Goal: Task Accomplishment & Management: Complete application form

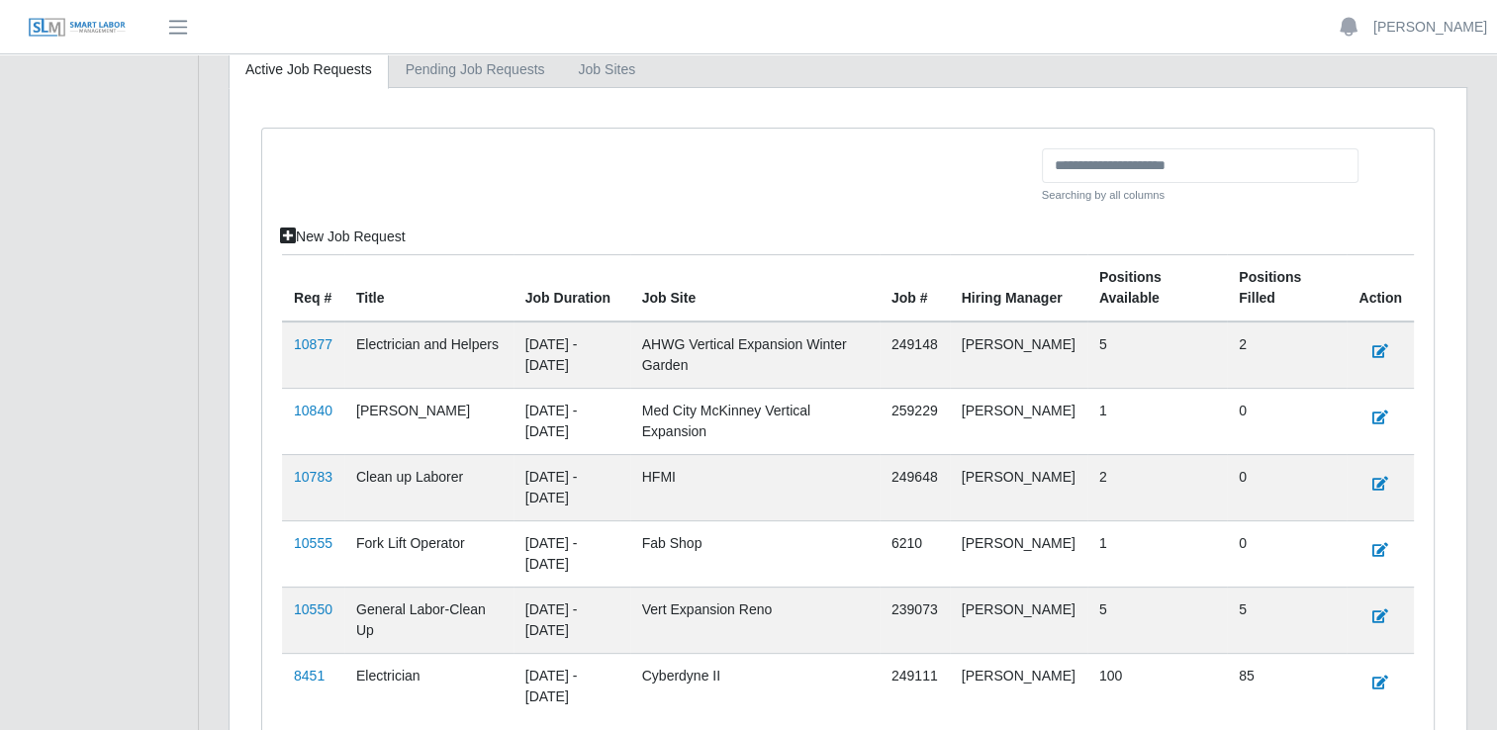
scroll to position [495, 0]
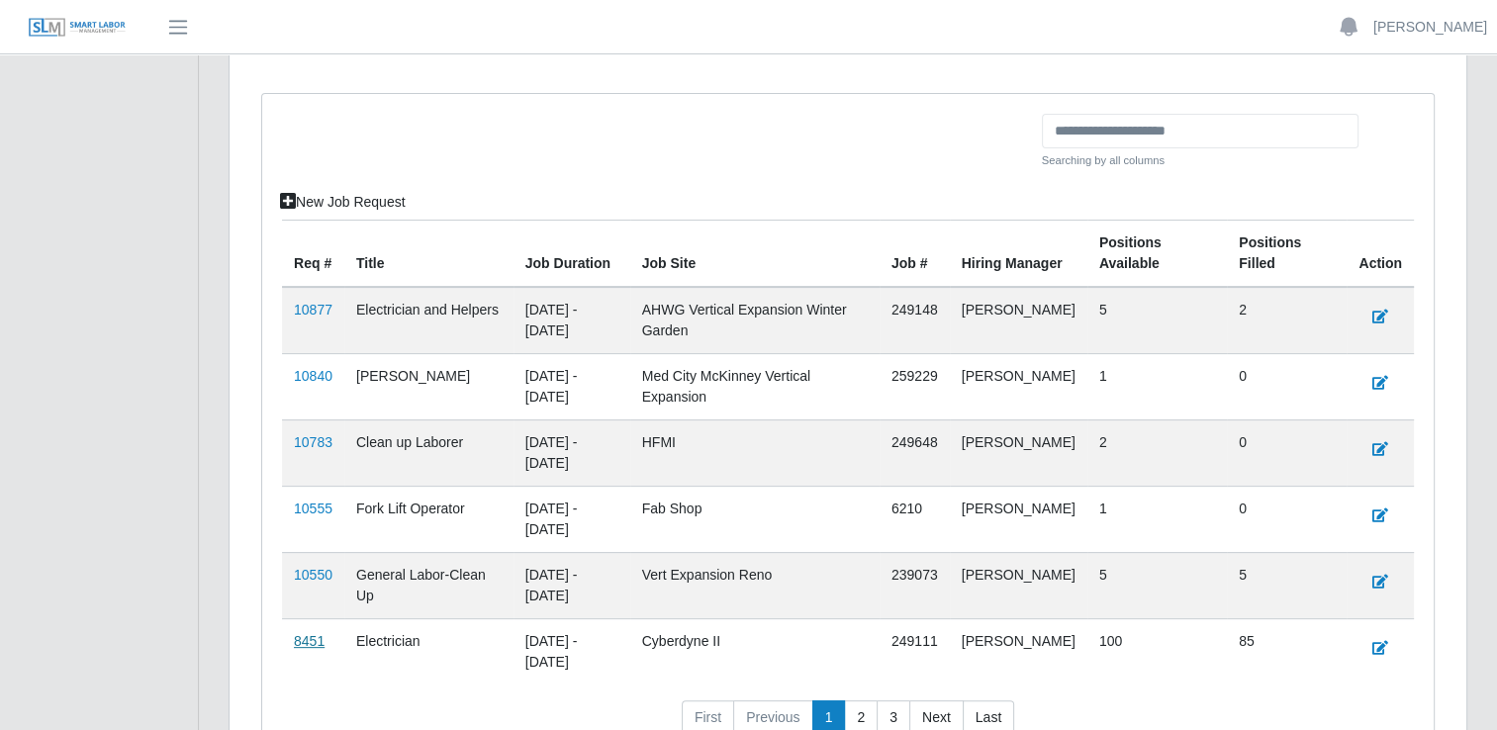
click at [310, 638] on link "8451" at bounding box center [309, 641] width 31 height 16
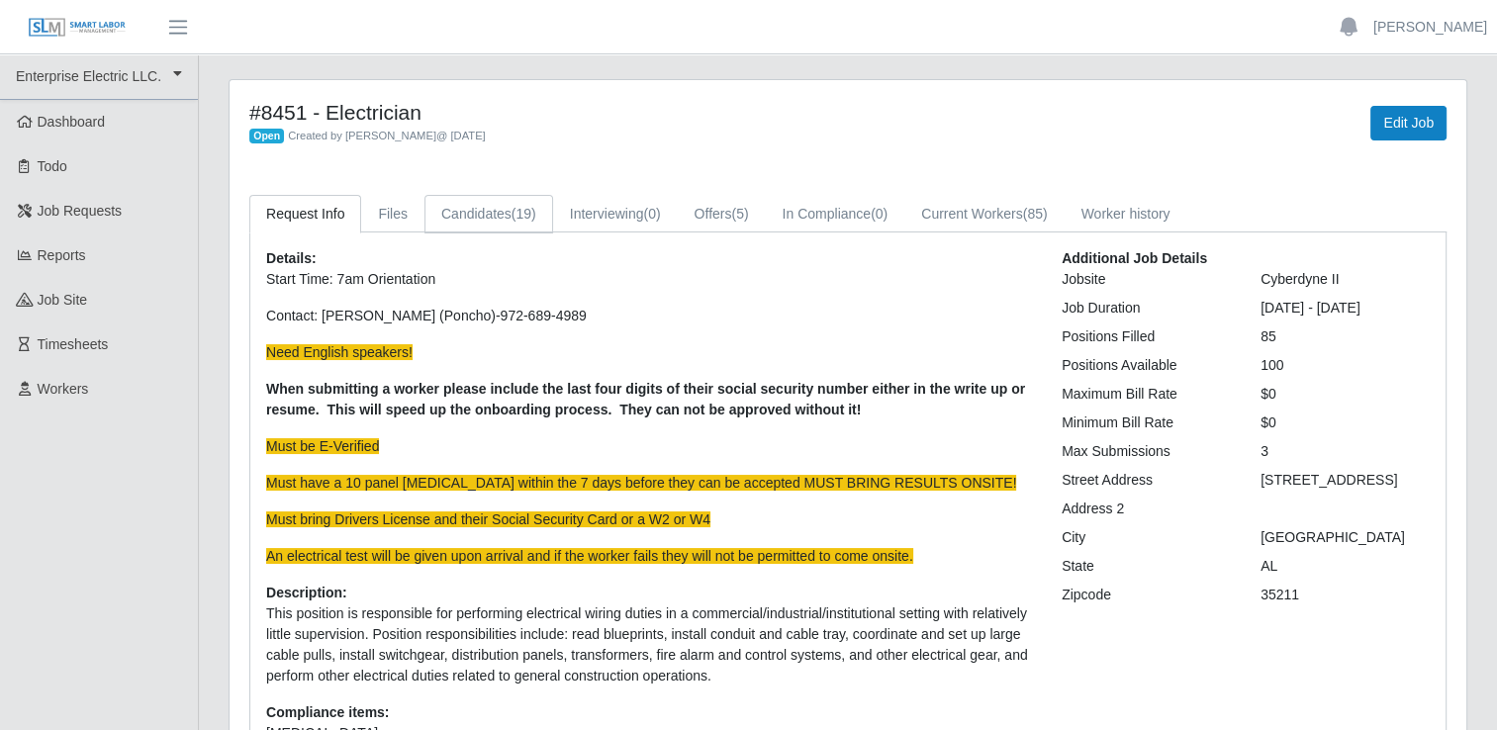
click at [512, 220] on span "(19)" at bounding box center [524, 214] width 25 height 16
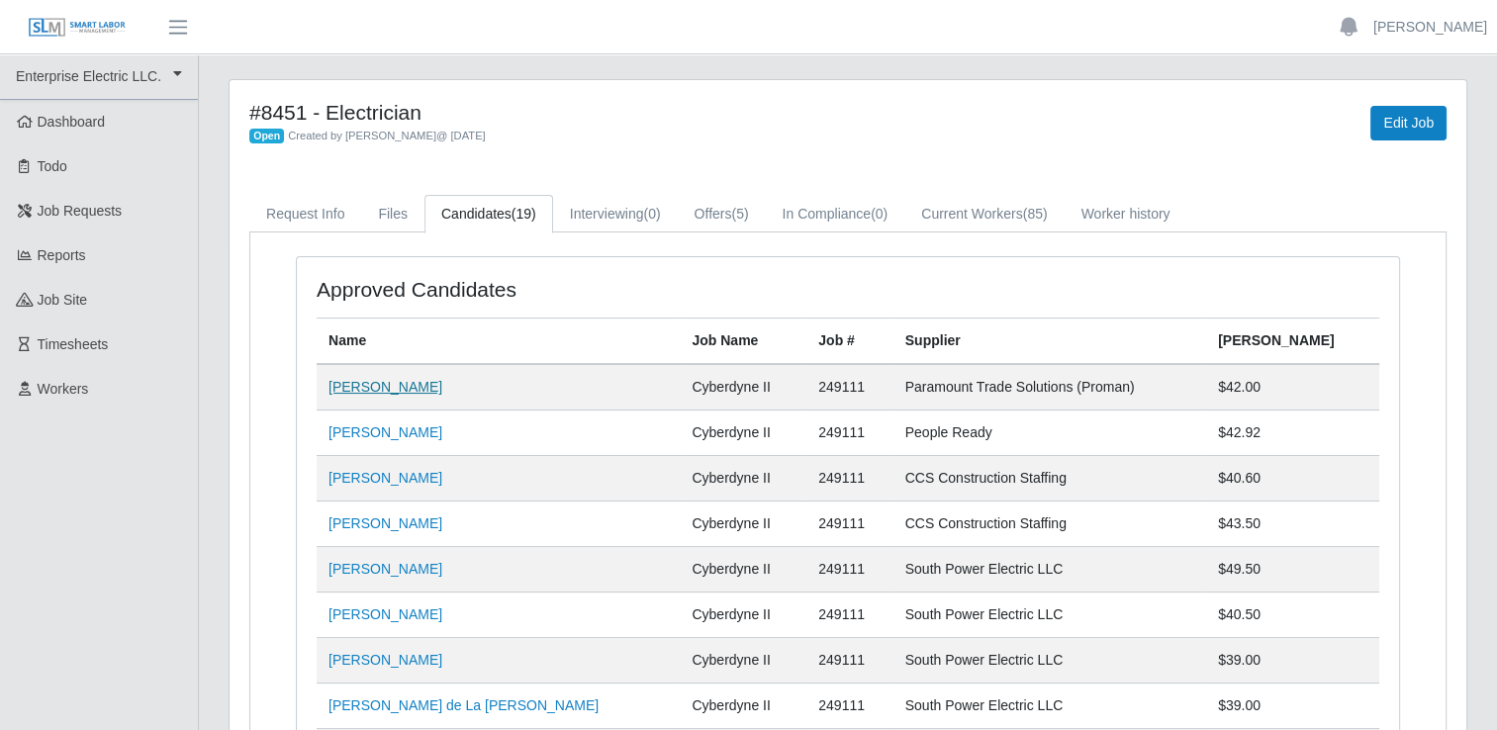
click at [367, 390] on link "Denzel O Mitchell" at bounding box center [386, 387] width 114 height 16
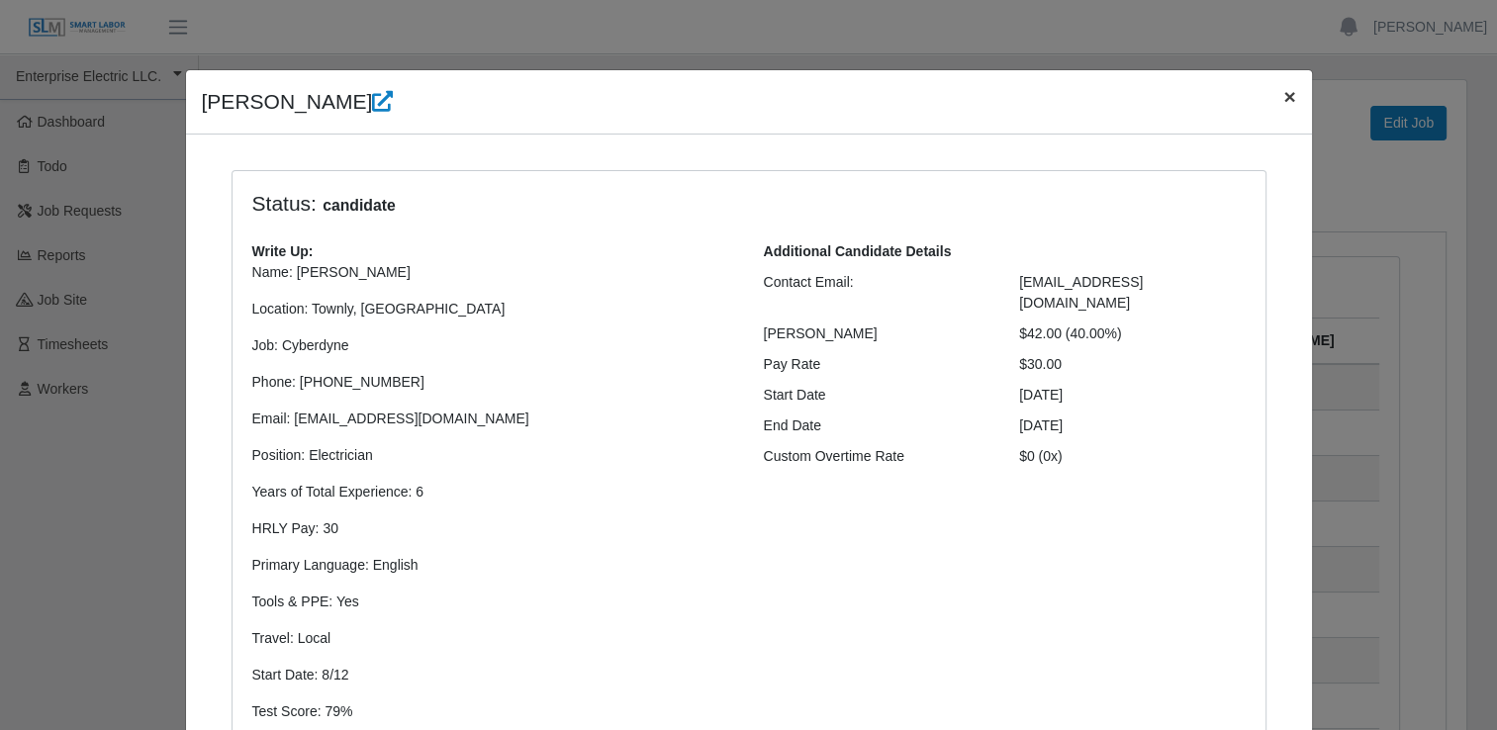
click at [1284, 102] on span "×" at bounding box center [1290, 96] width 12 height 23
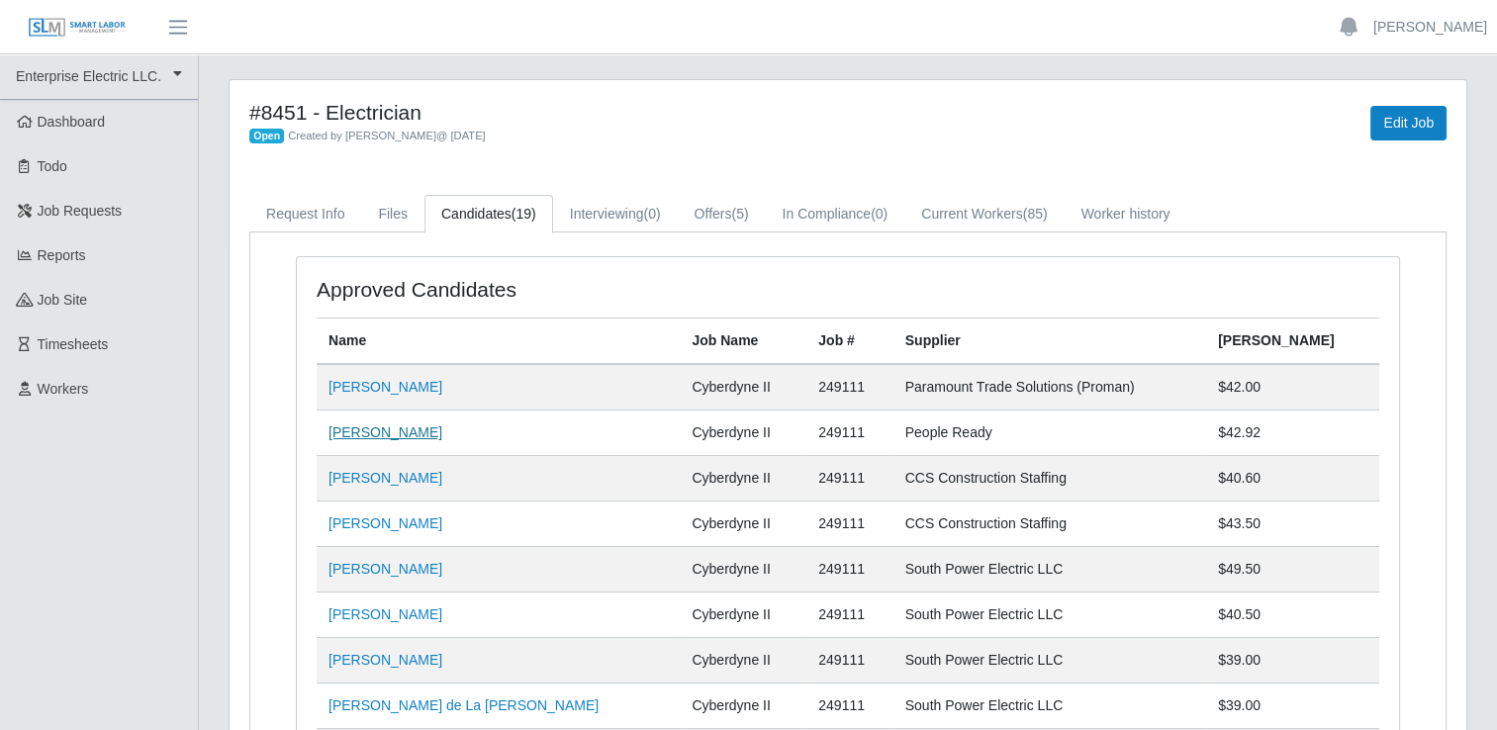
click at [369, 429] on link "Jeffery Thomas" at bounding box center [386, 433] width 114 height 16
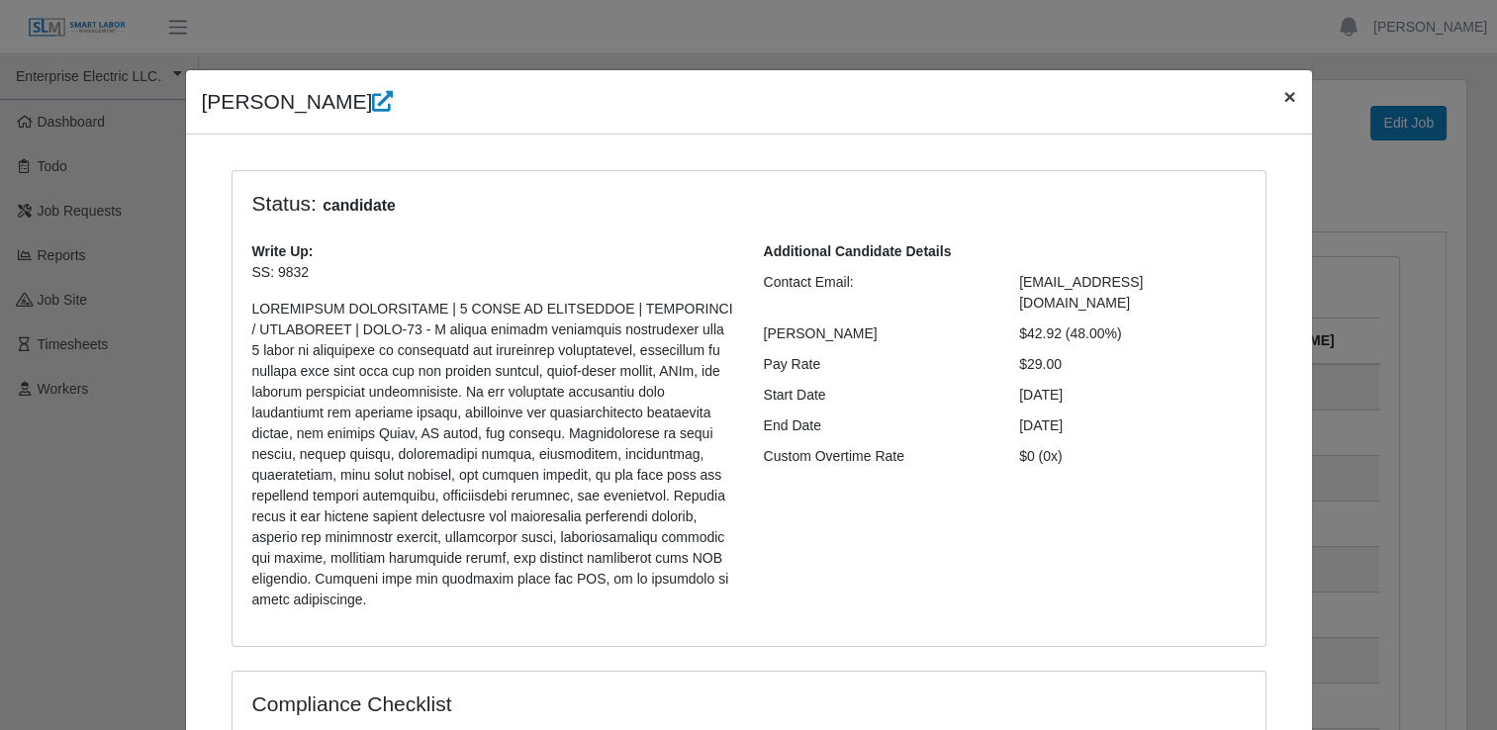
click at [1284, 105] on span "×" at bounding box center [1290, 96] width 12 height 23
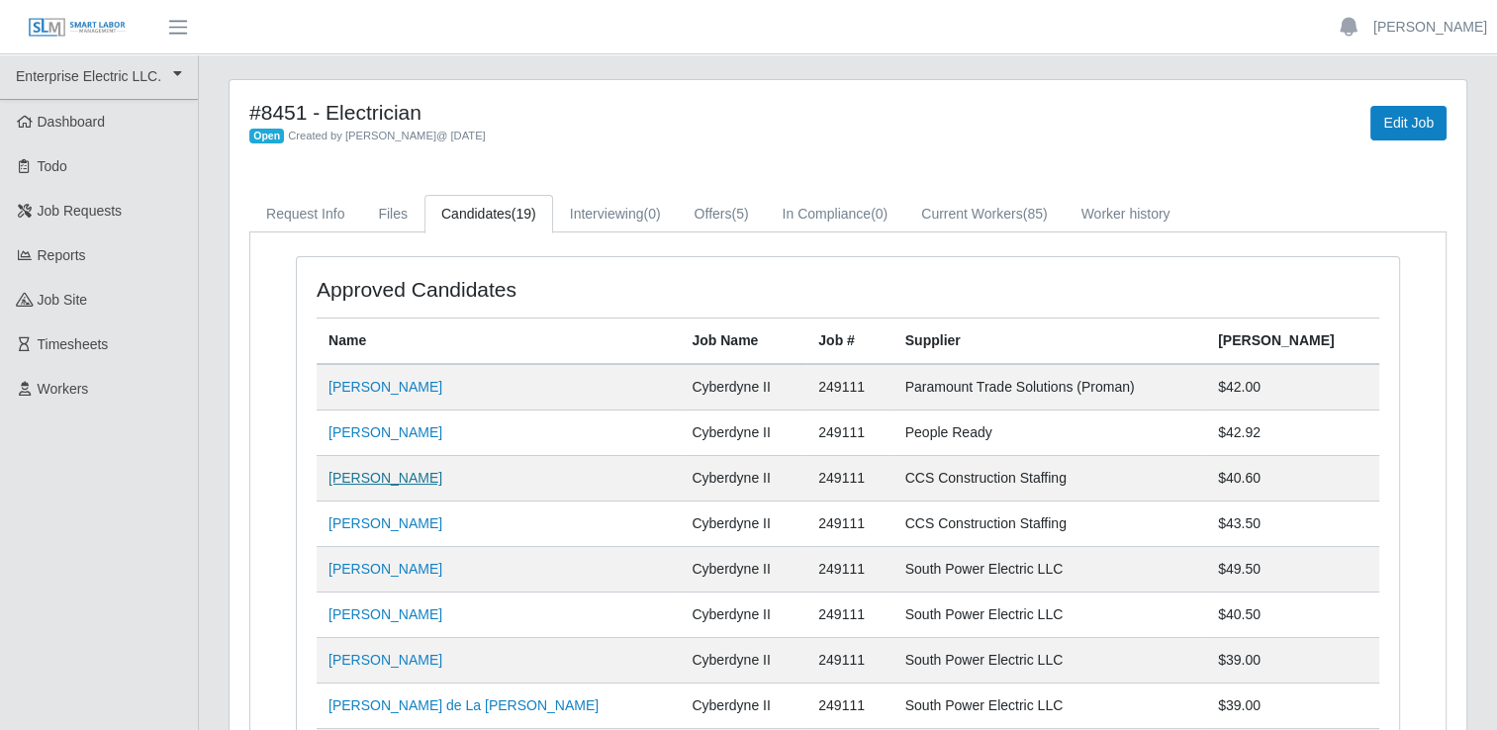
click at [410, 479] on link "Joshua Stabler" at bounding box center [386, 478] width 114 height 16
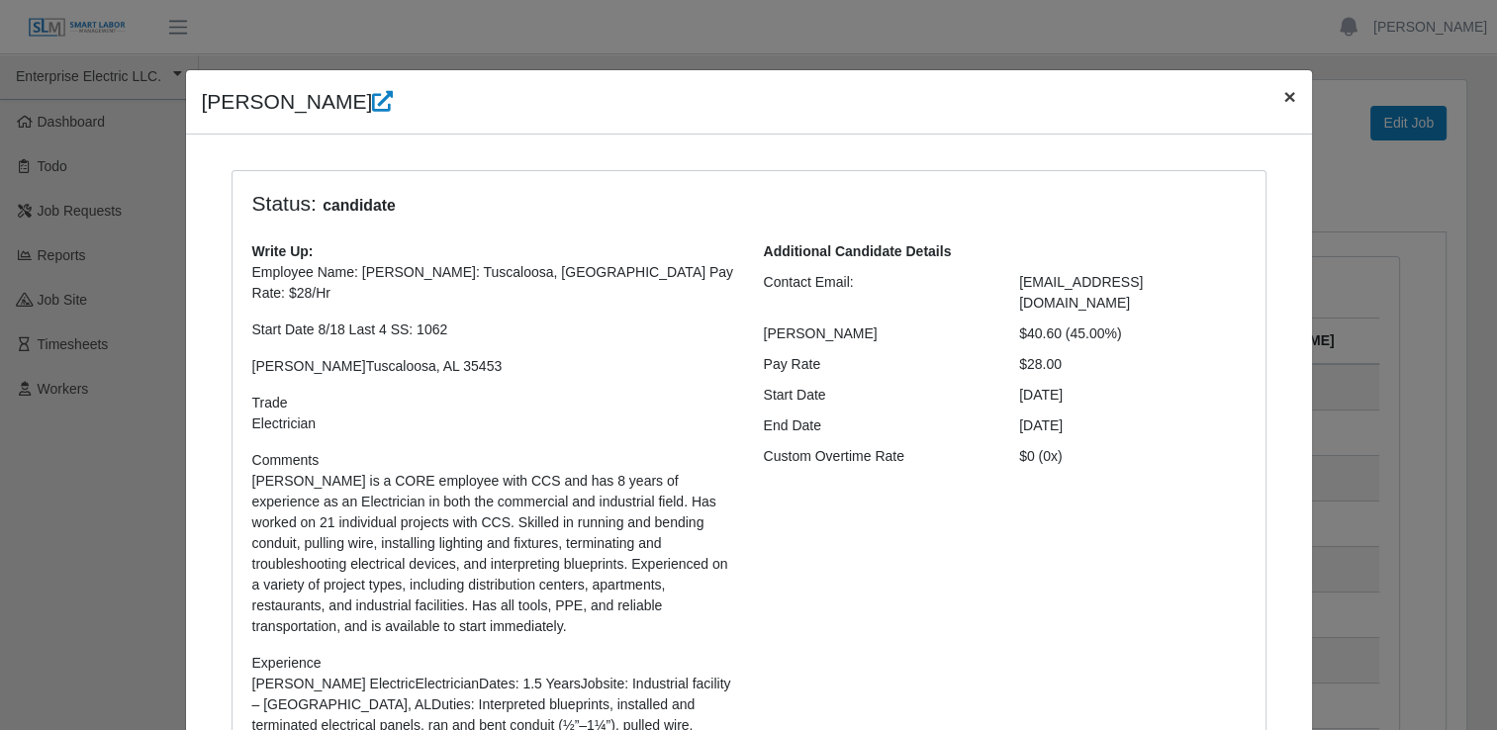
click at [1286, 101] on span "×" at bounding box center [1290, 96] width 12 height 23
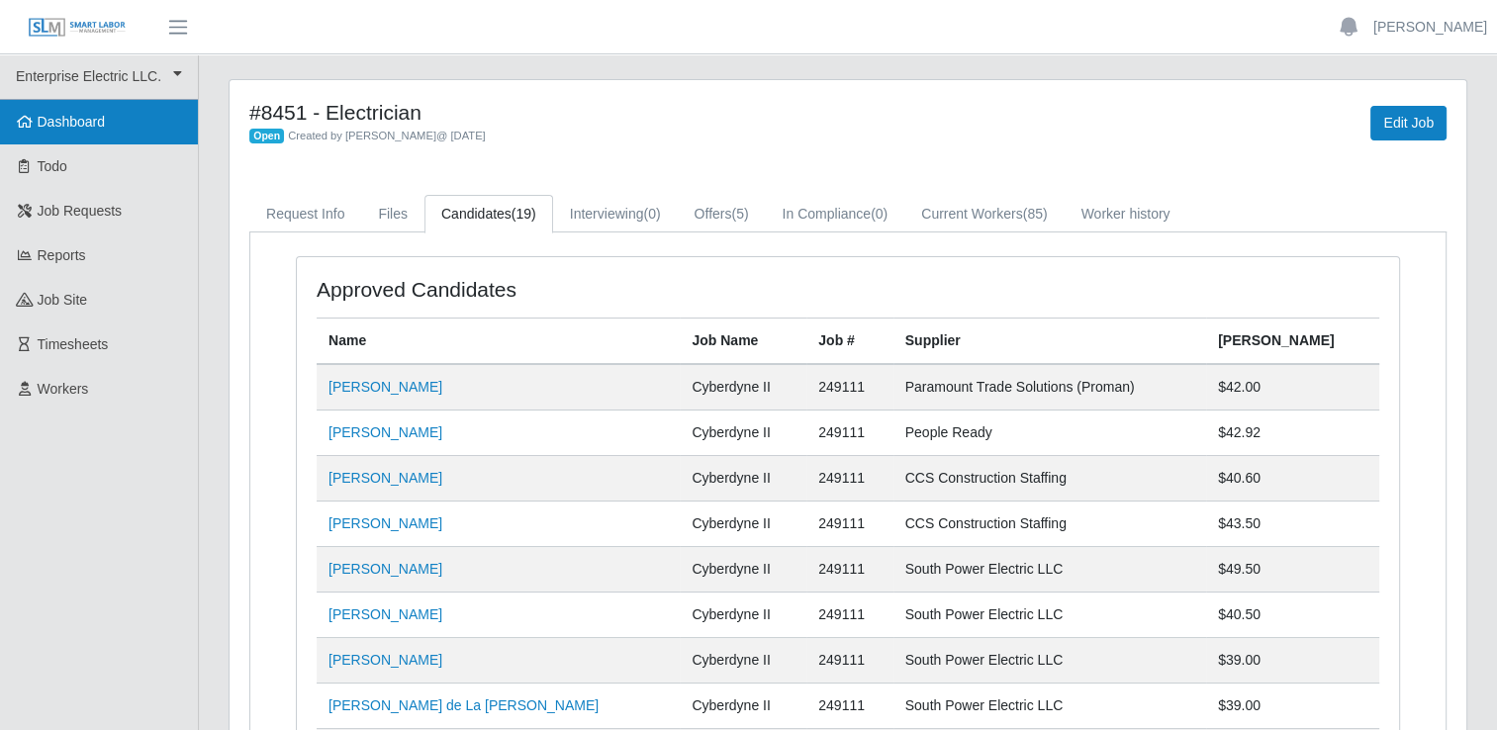
click at [120, 130] on link "Dashboard" at bounding box center [99, 122] width 198 height 45
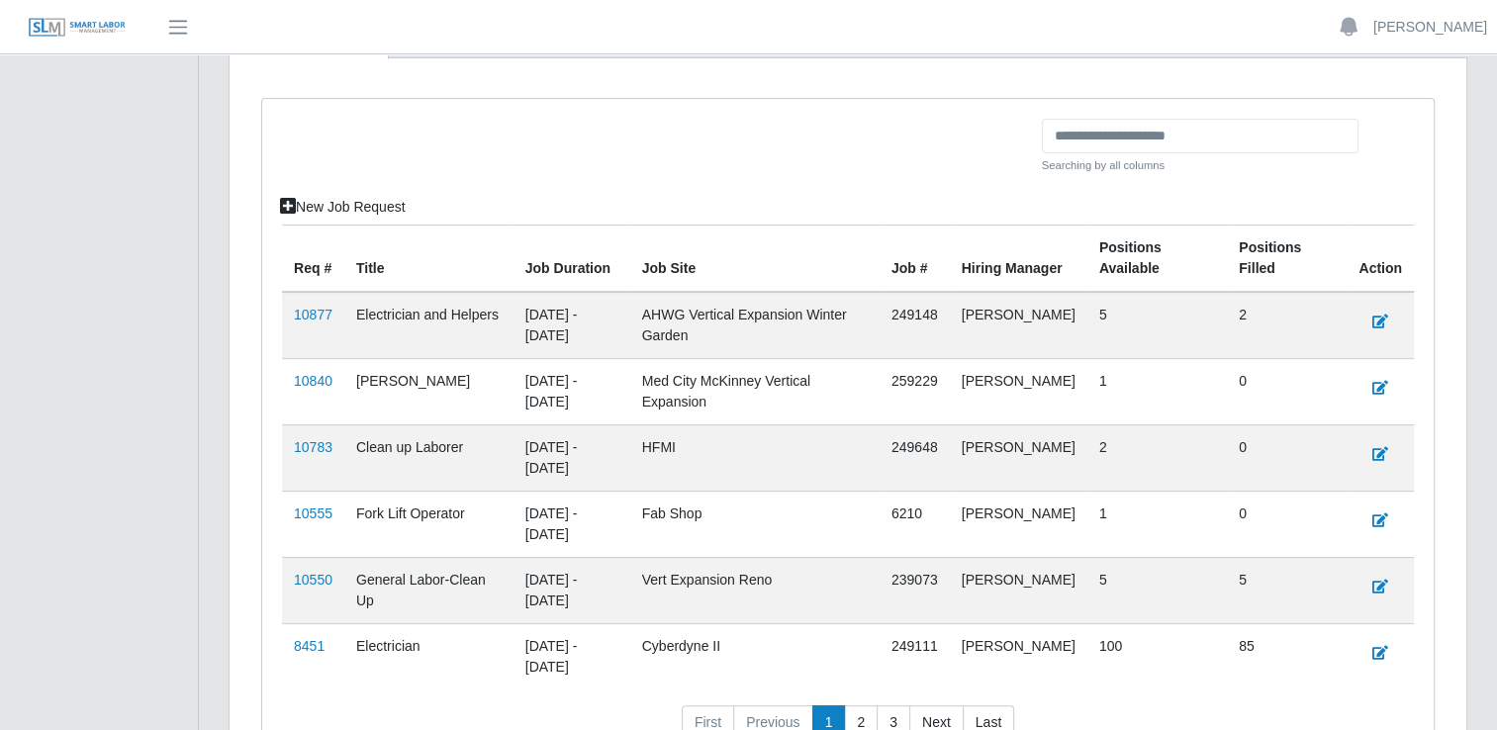
scroll to position [594, 0]
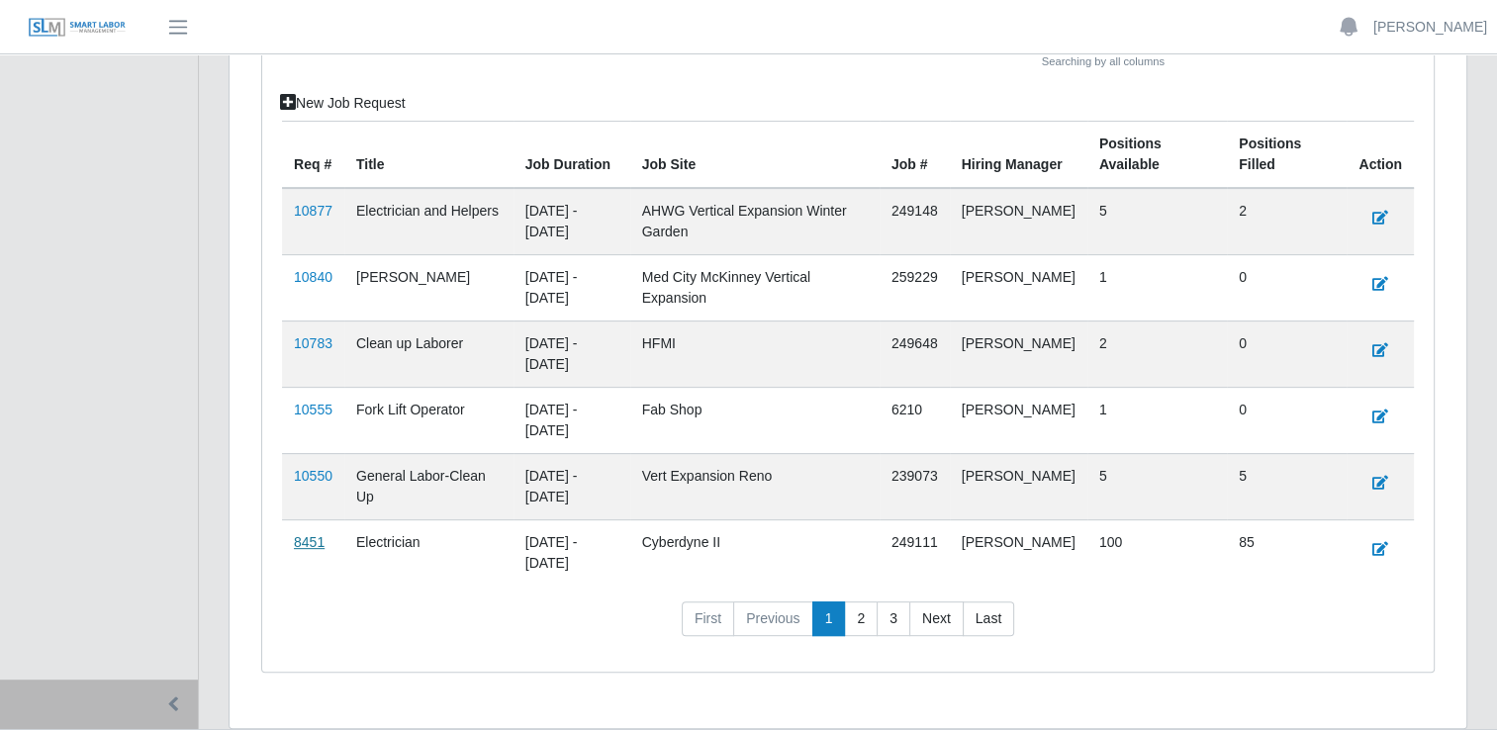
click at [305, 544] on link "8451" at bounding box center [309, 542] width 31 height 16
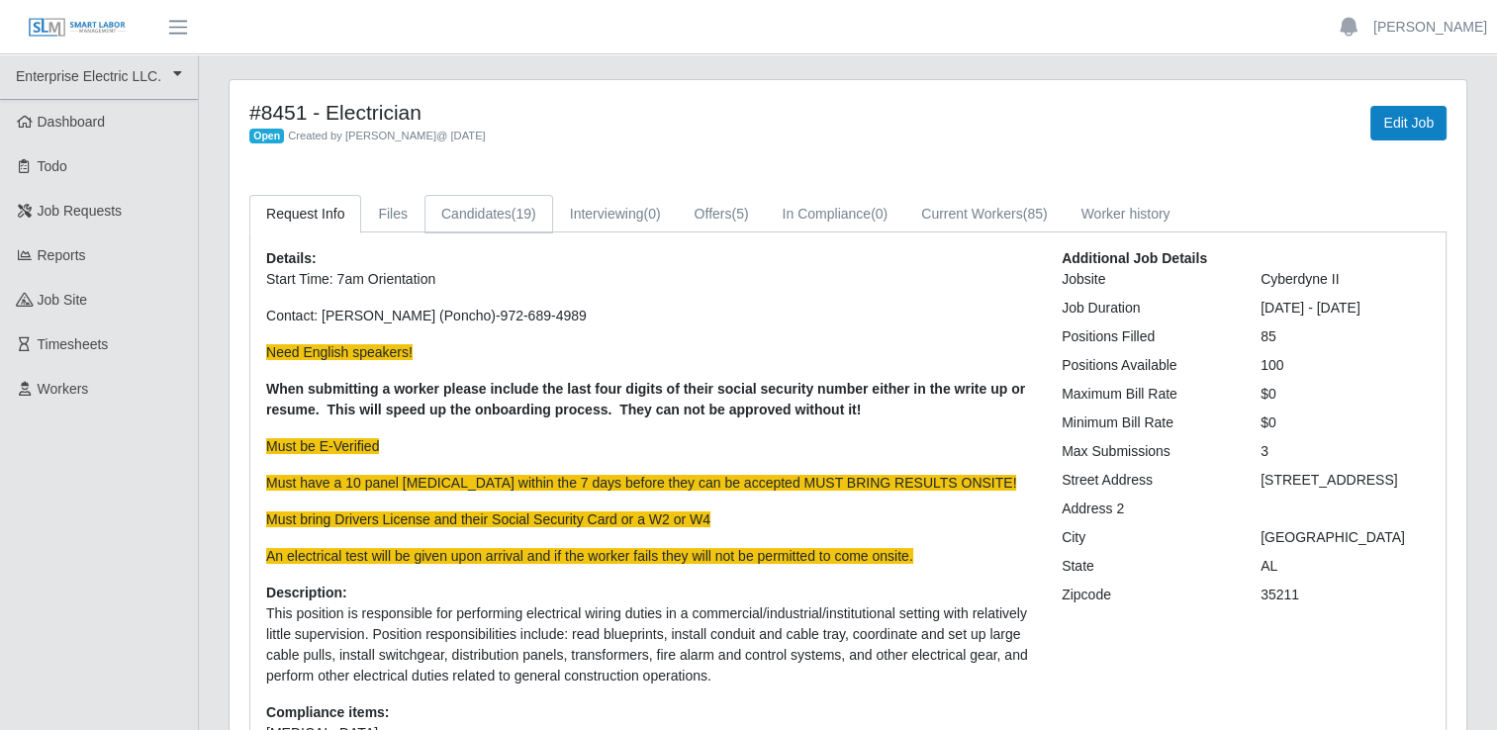
click at [491, 220] on link "Candidates (19)" at bounding box center [489, 214] width 129 height 39
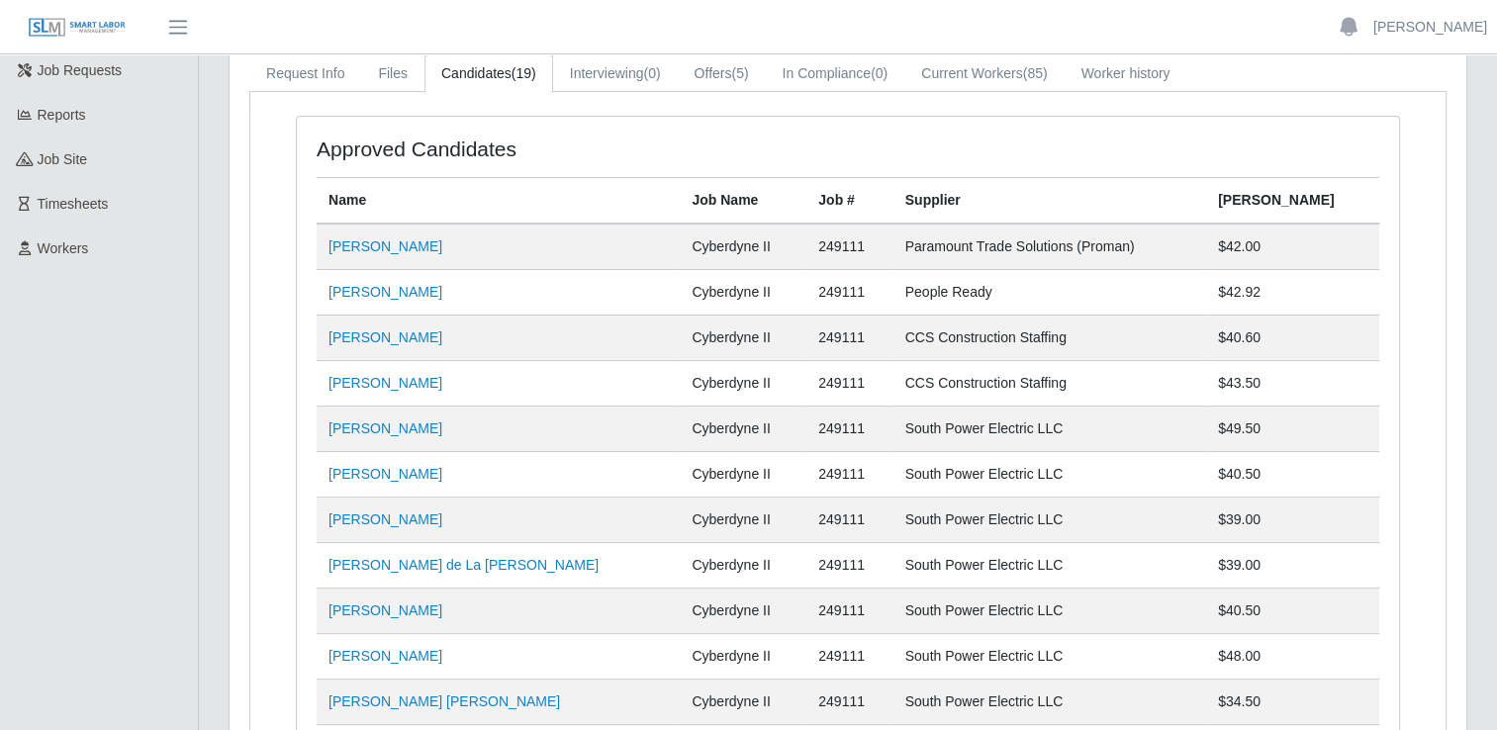
scroll to position [138, 0]
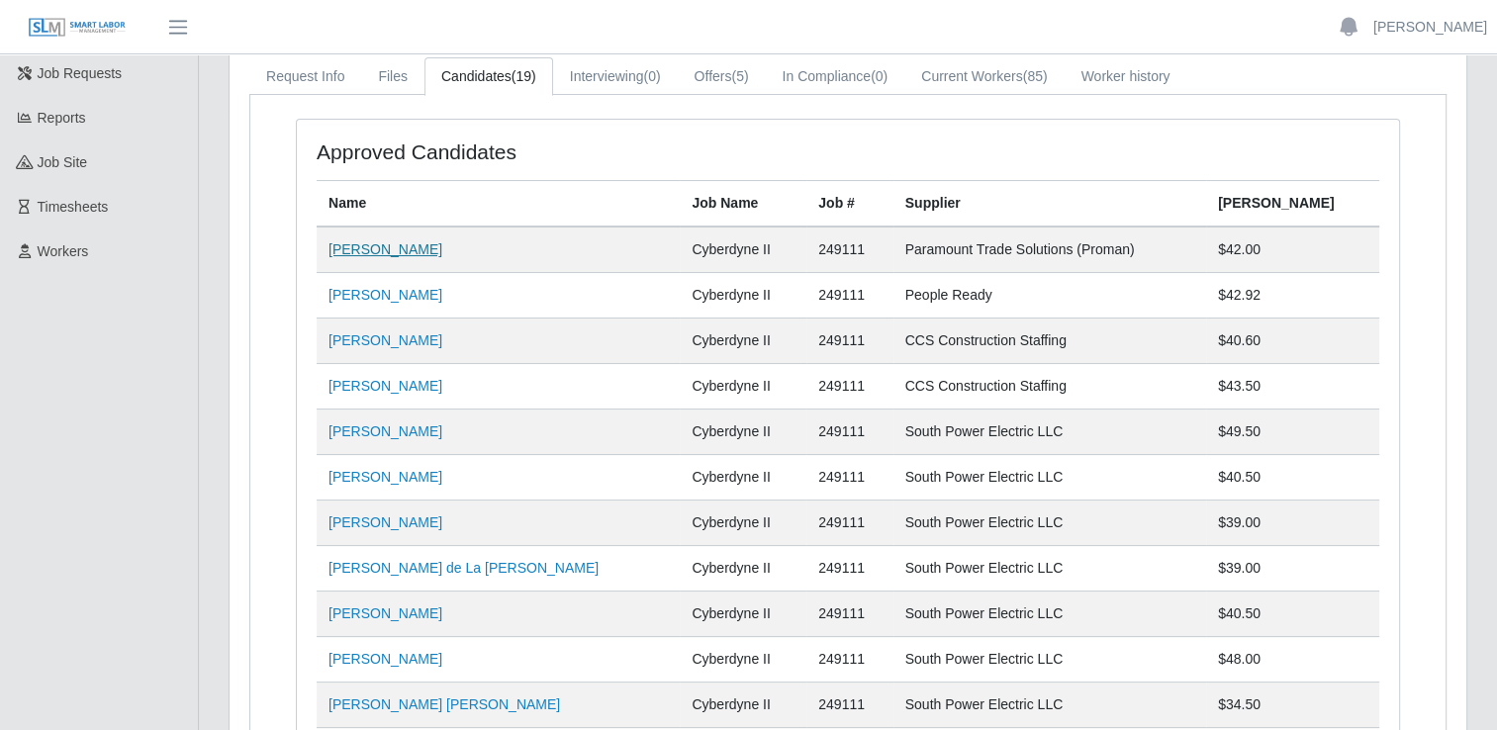
click at [422, 250] on link "Denzel O Mitchell" at bounding box center [386, 249] width 114 height 16
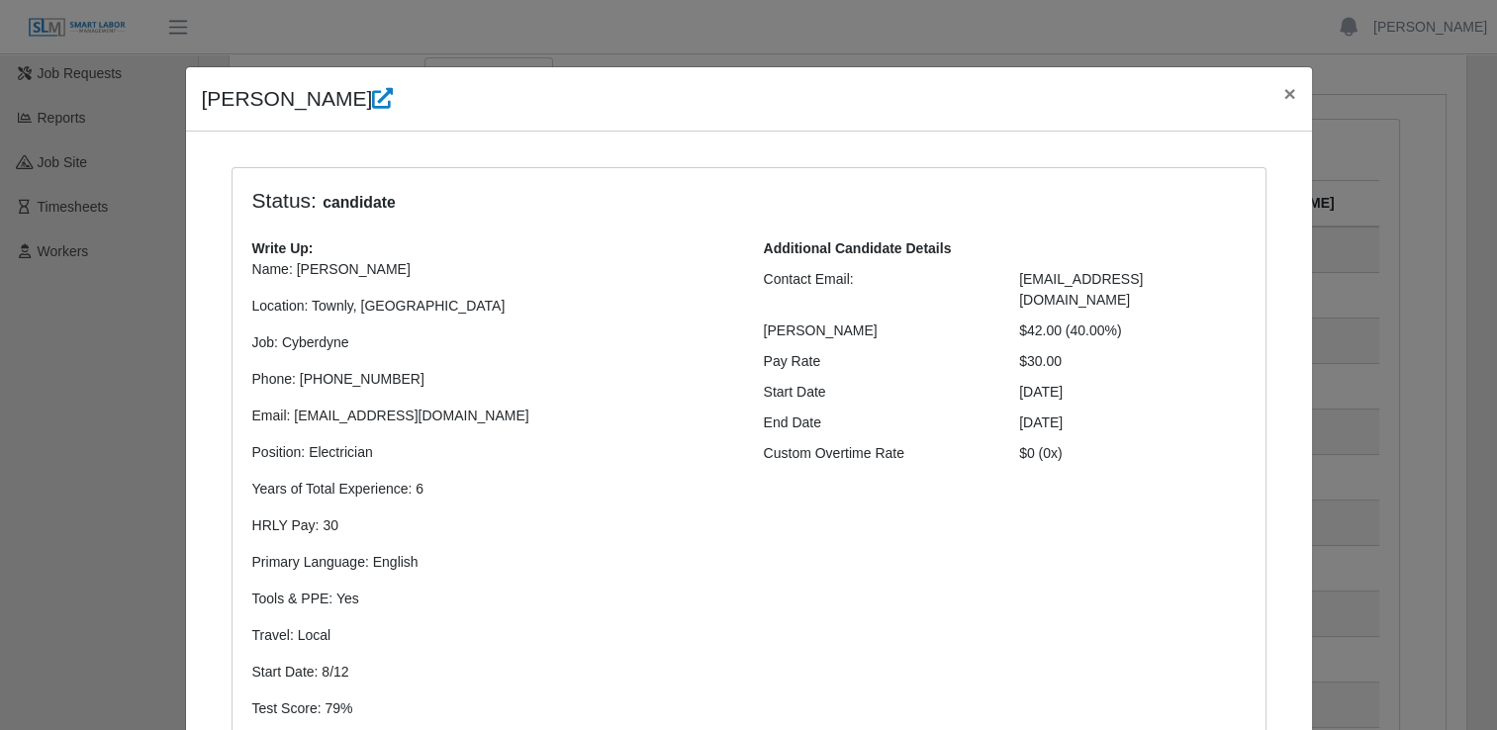
scroll to position [0, 0]
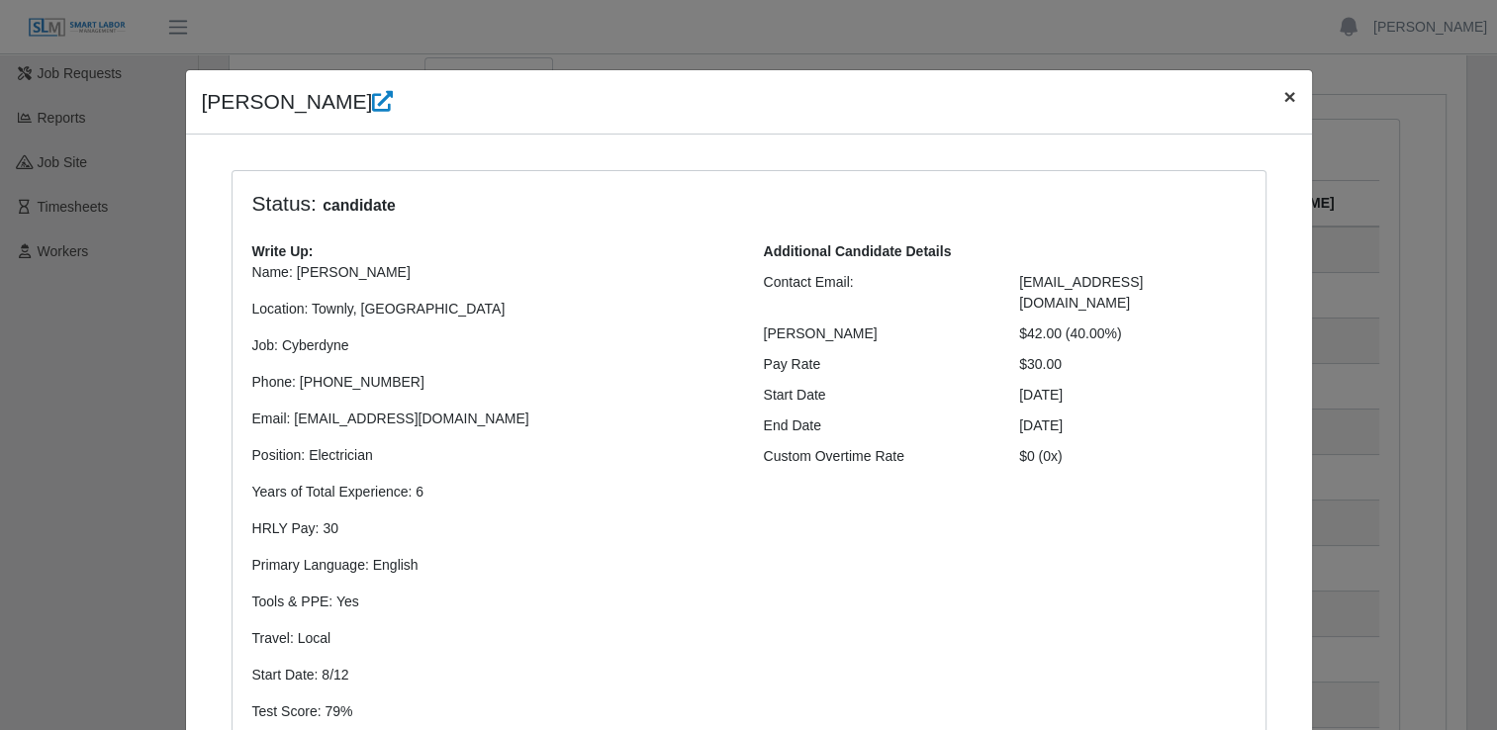
click at [1284, 102] on span "×" at bounding box center [1290, 96] width 12 height 23
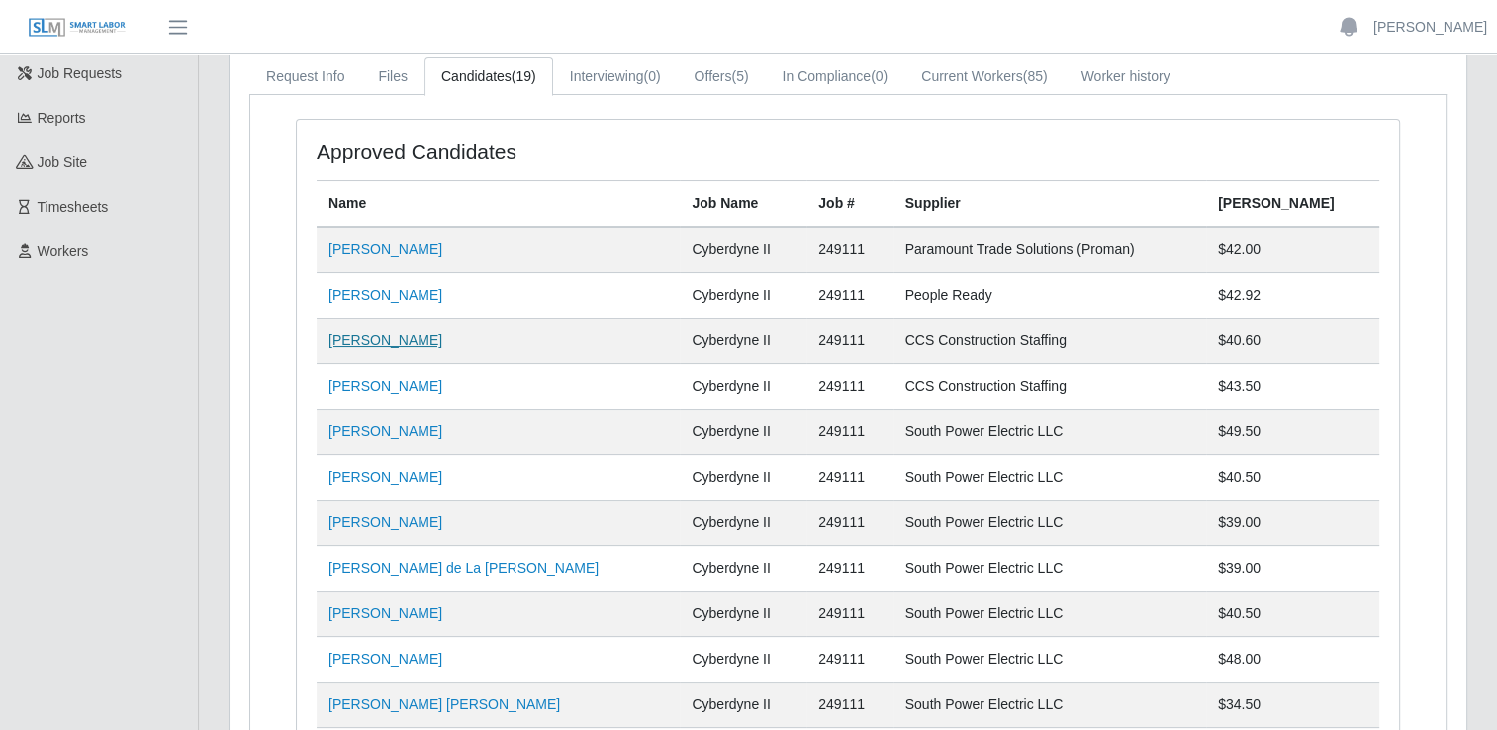
click at [387, 346] on link "Joshua Stabler" at bounding box center [386, 341] width 114 height 16
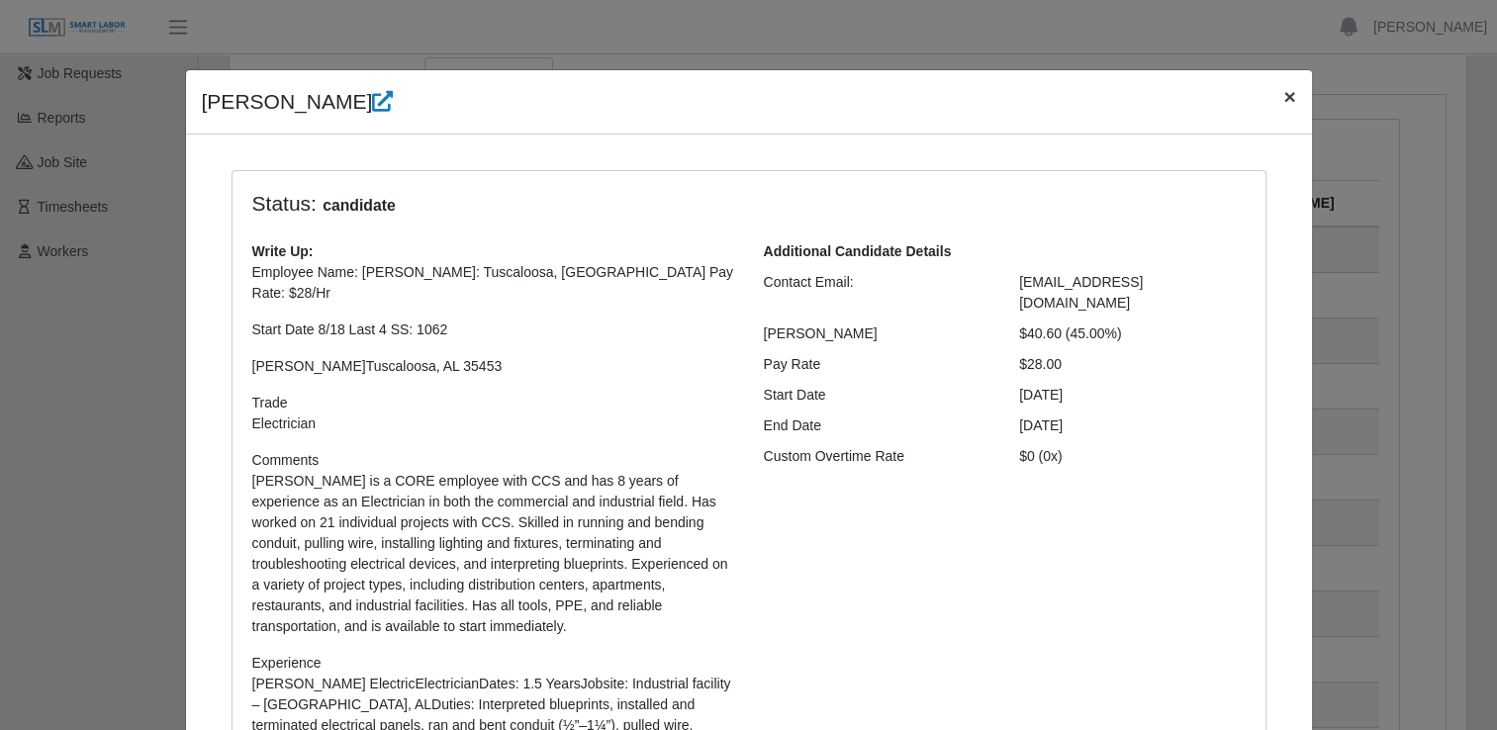
click at [1284, 104] on span "×" at bounding box center [1290, 96] width 12 height 23
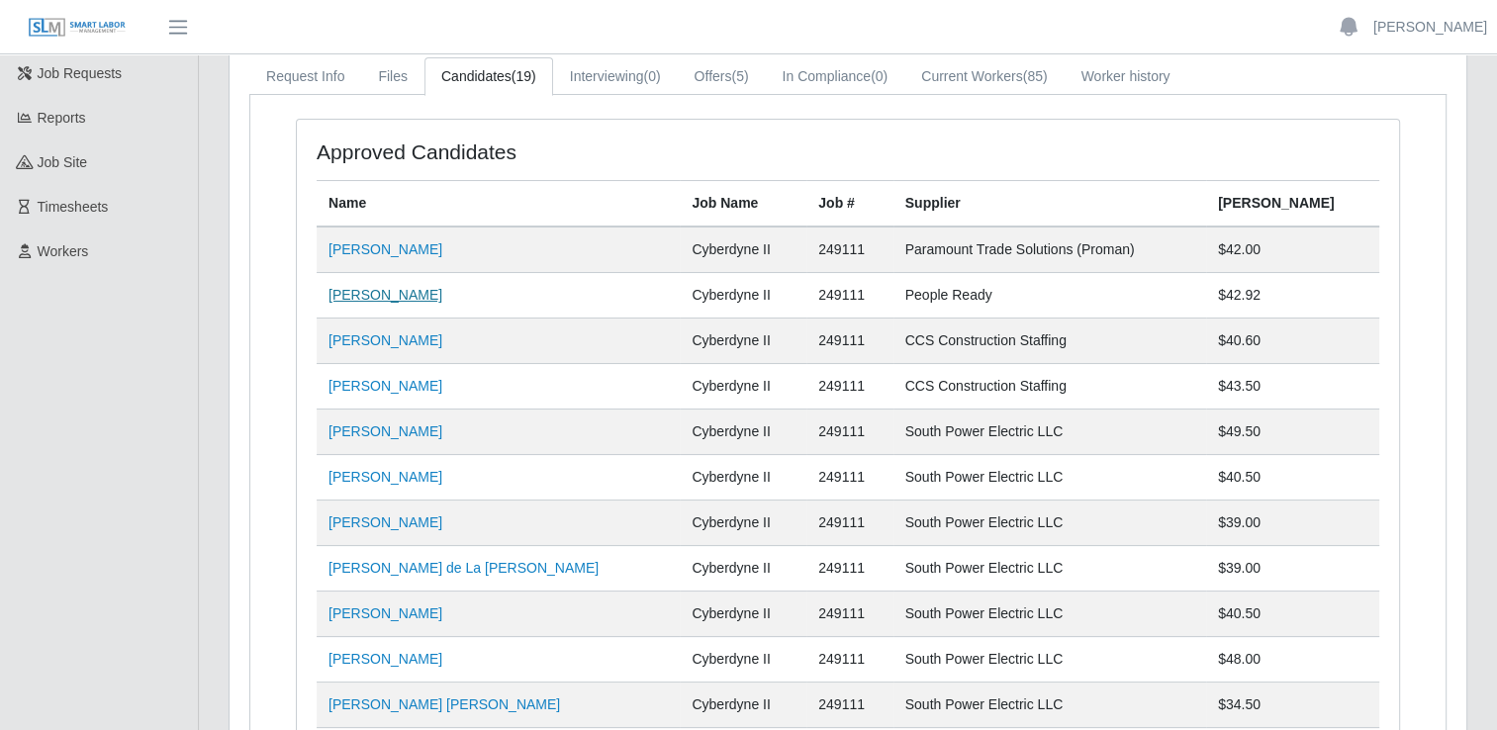
click at [392, 299] on link "Jeffery Thomas" at bounding box center [386, 295] width 114 height 16
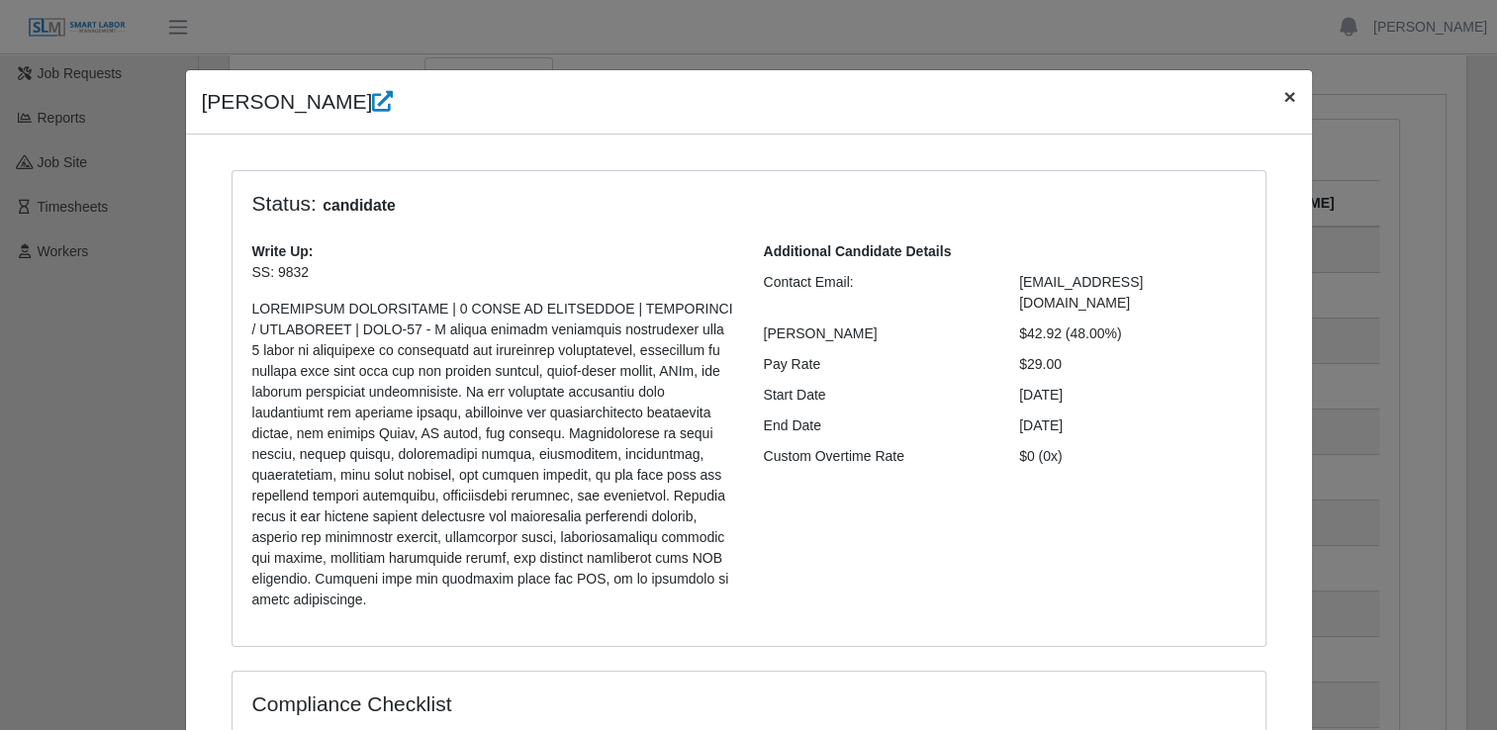
click at [1284, 98] on span "×" at bounding box center [1290, 96] width 12 height 23
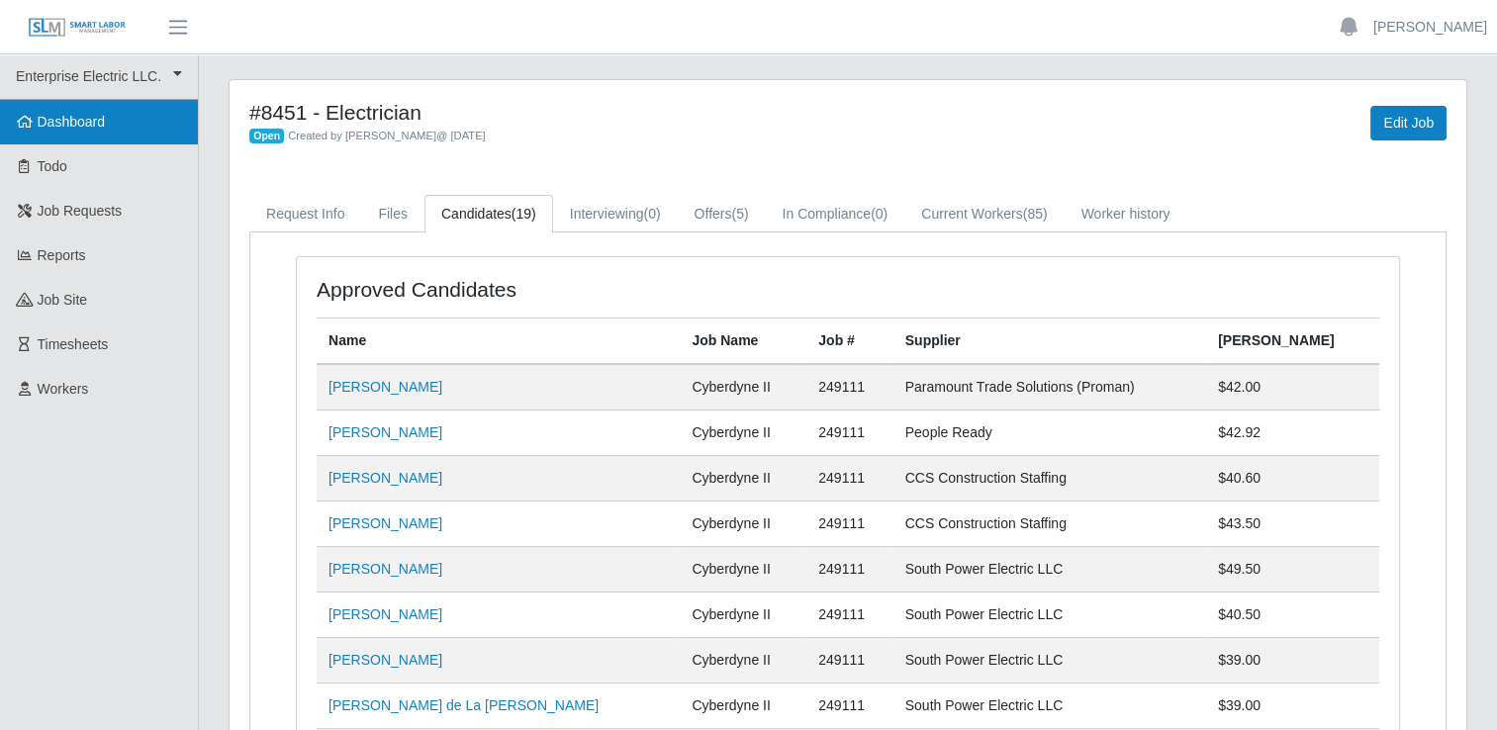
click at [131, 122] on link "Dashboard" at bounding box center [99, 122] width 198 height 45
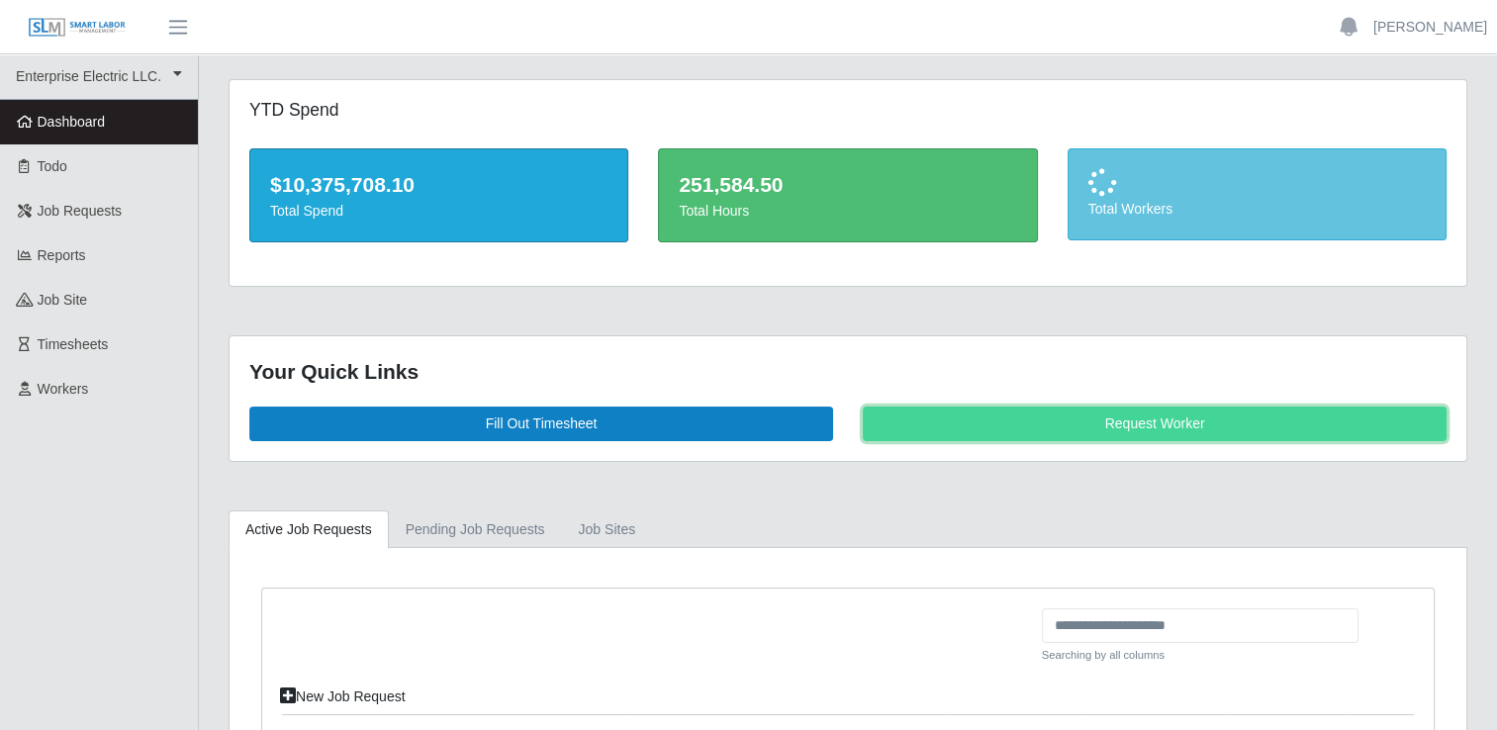
click at [1173, 422] on link "Request Worker" at bounding box center [1155, 424] width 584 height 35
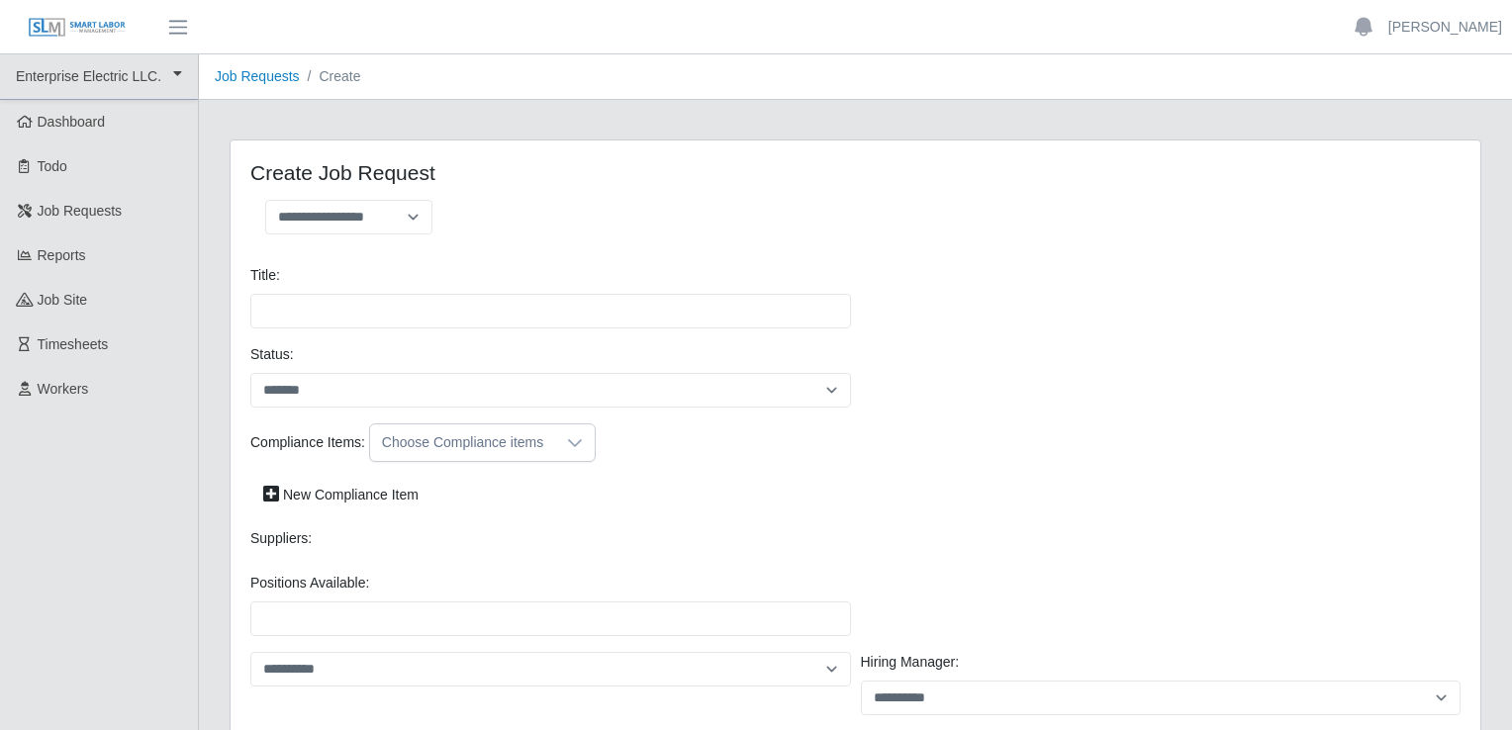
select select
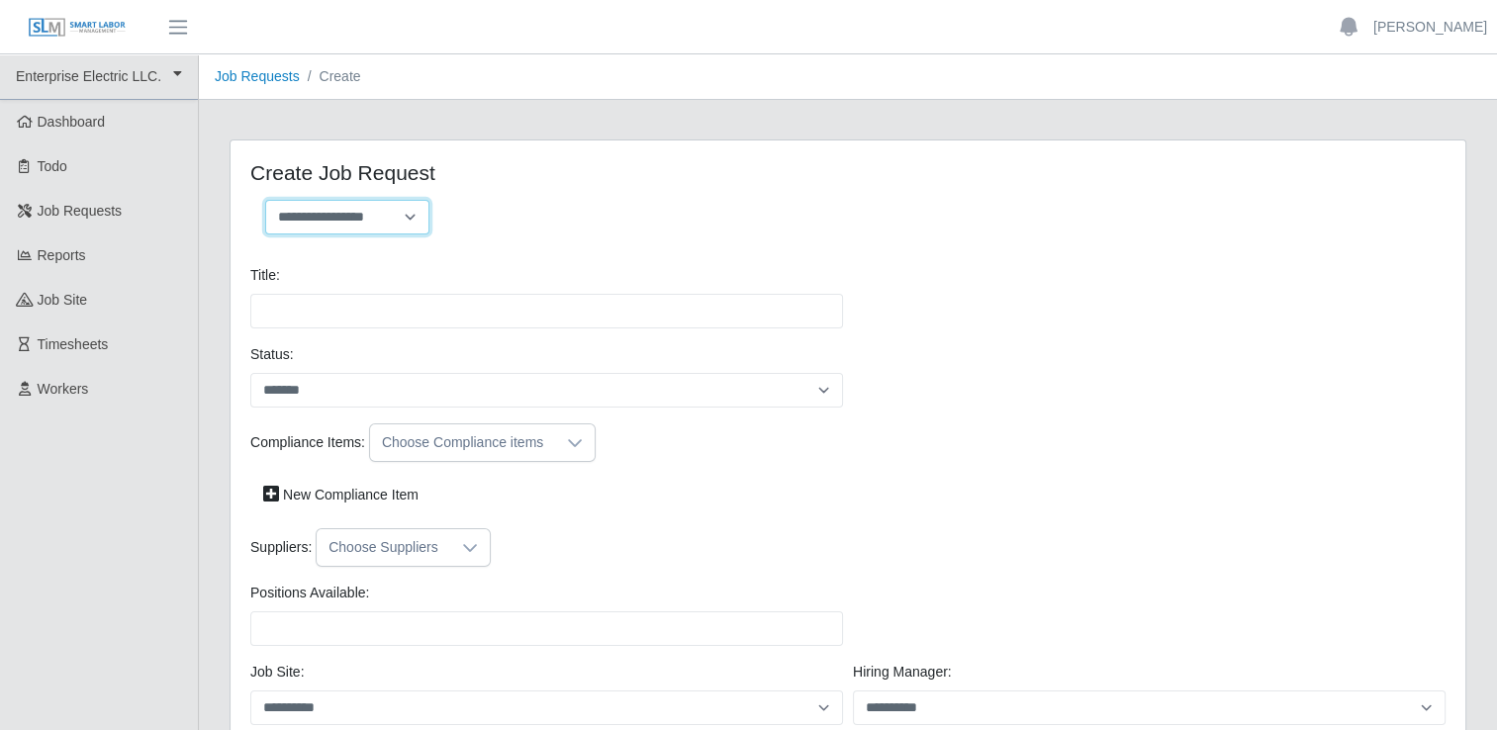
click at [413, 212] on select "**********" at bounding box center [347, 217] width 164 height 35
select select "**********"
click at [265, 200] on select "**********" at bounding box center [347, 217] width 164 height 35
type input "**********"
type input "*"
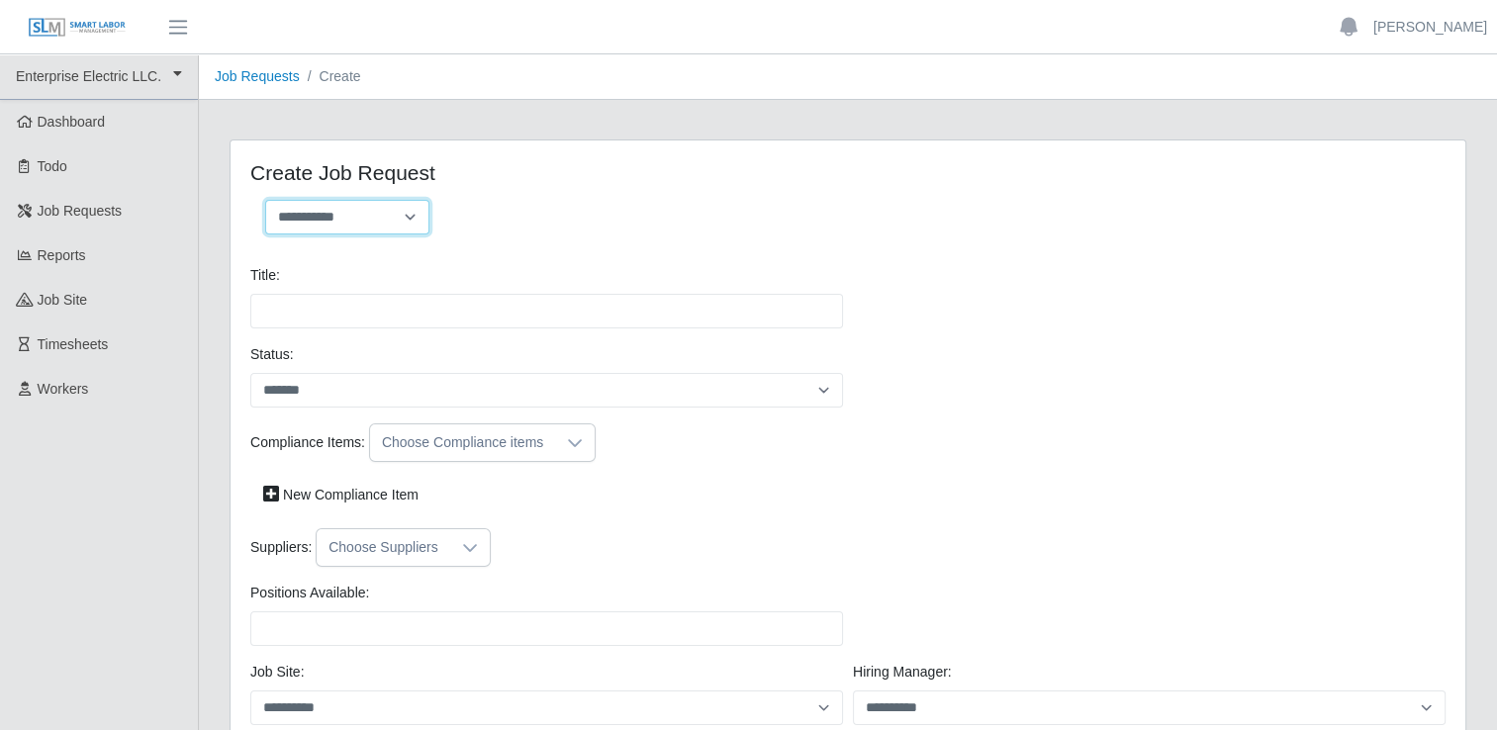
type input "*"
click at [558, 208] on div "**********" at bounding box center [542, 225] width 613 height 50
click at [571, 437] on icon at bounding box center [575, 443] width 16 height 16
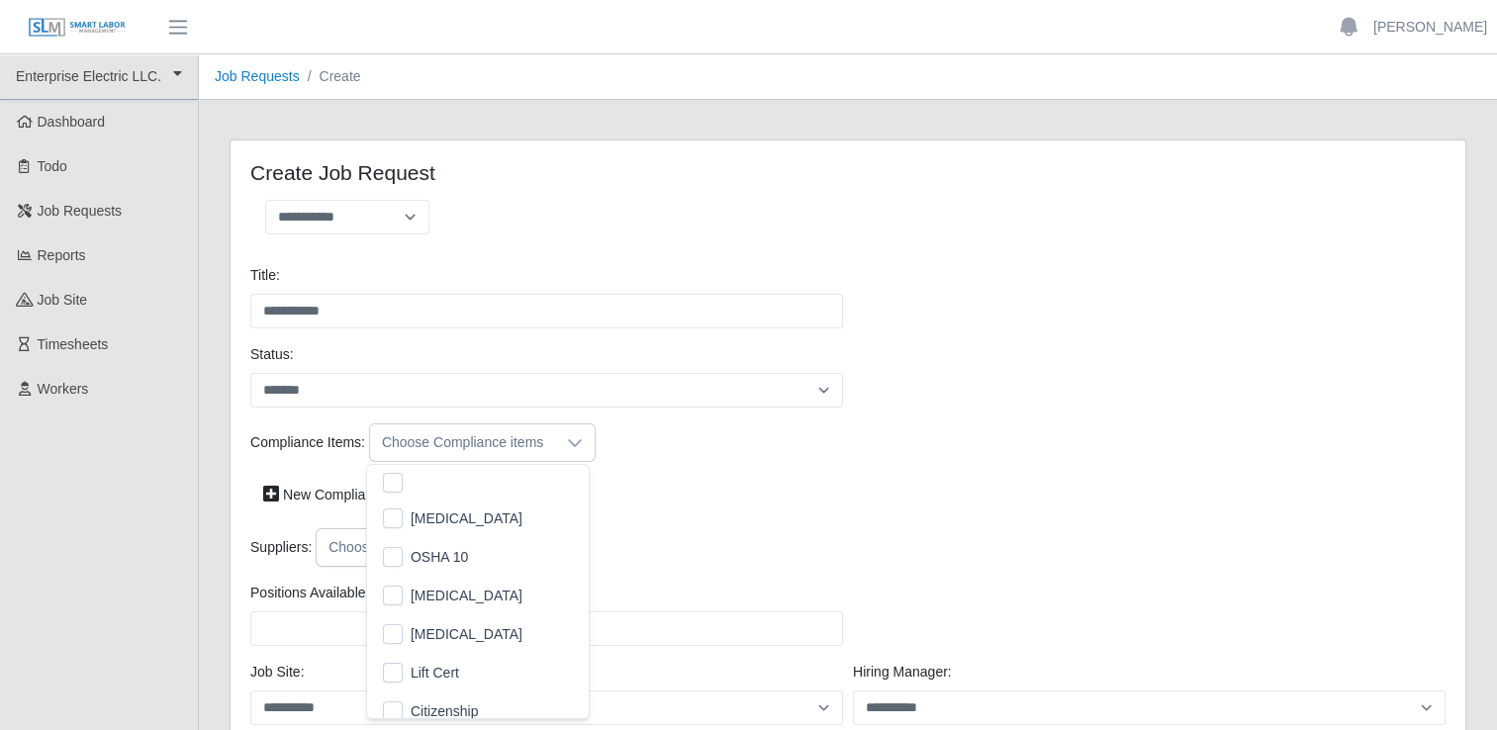
scroll to position [20, 12]
click at [498, 525] on li "Drug Screen" at bounding box center [478, 519] width 214 height 37
click at [472, 556] on li "OSHA 10" at bounding box center [478, 557] width 214 height 37
click at [700, 508] on div "New Compliance Item" at bounding box center [847, 495] width 1205 height 35
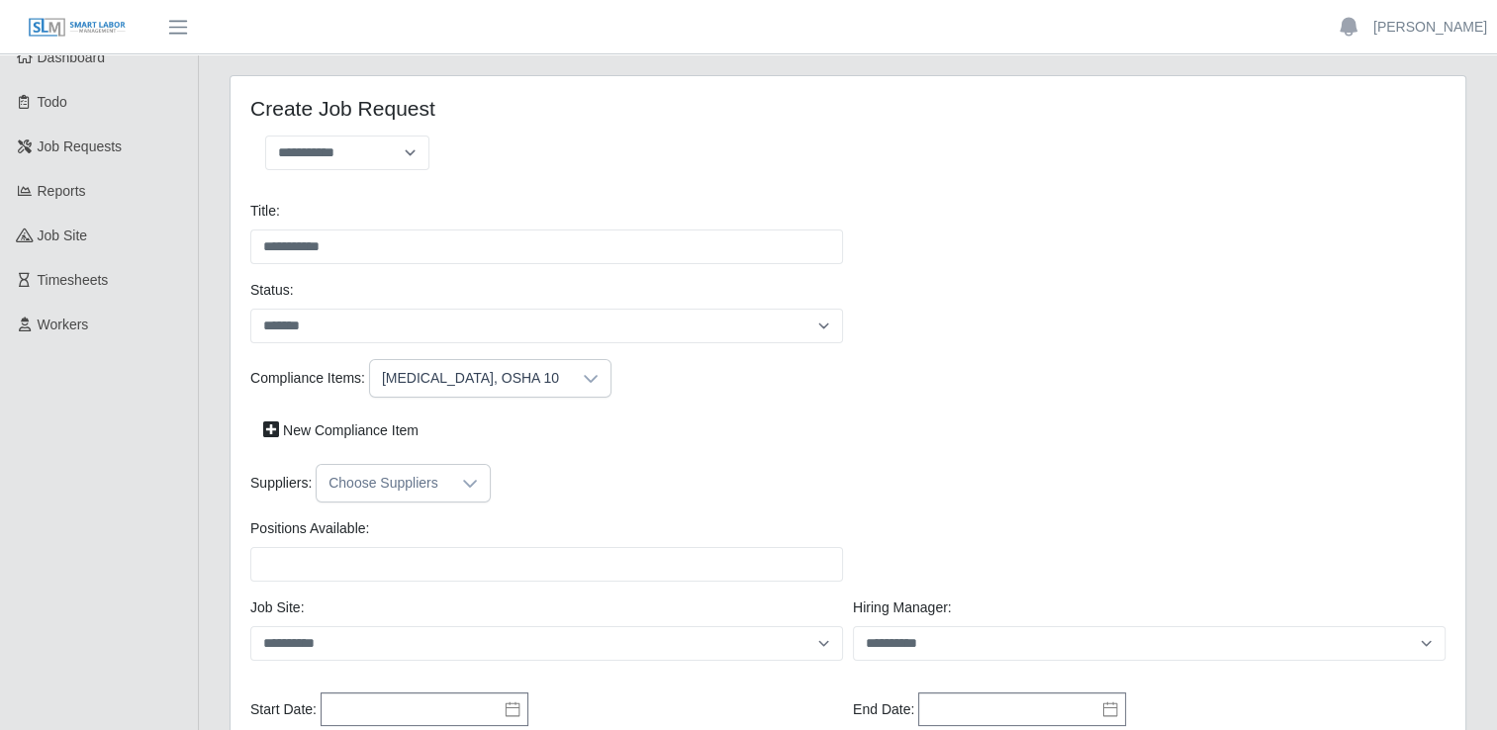
scroll to position [99, 0]
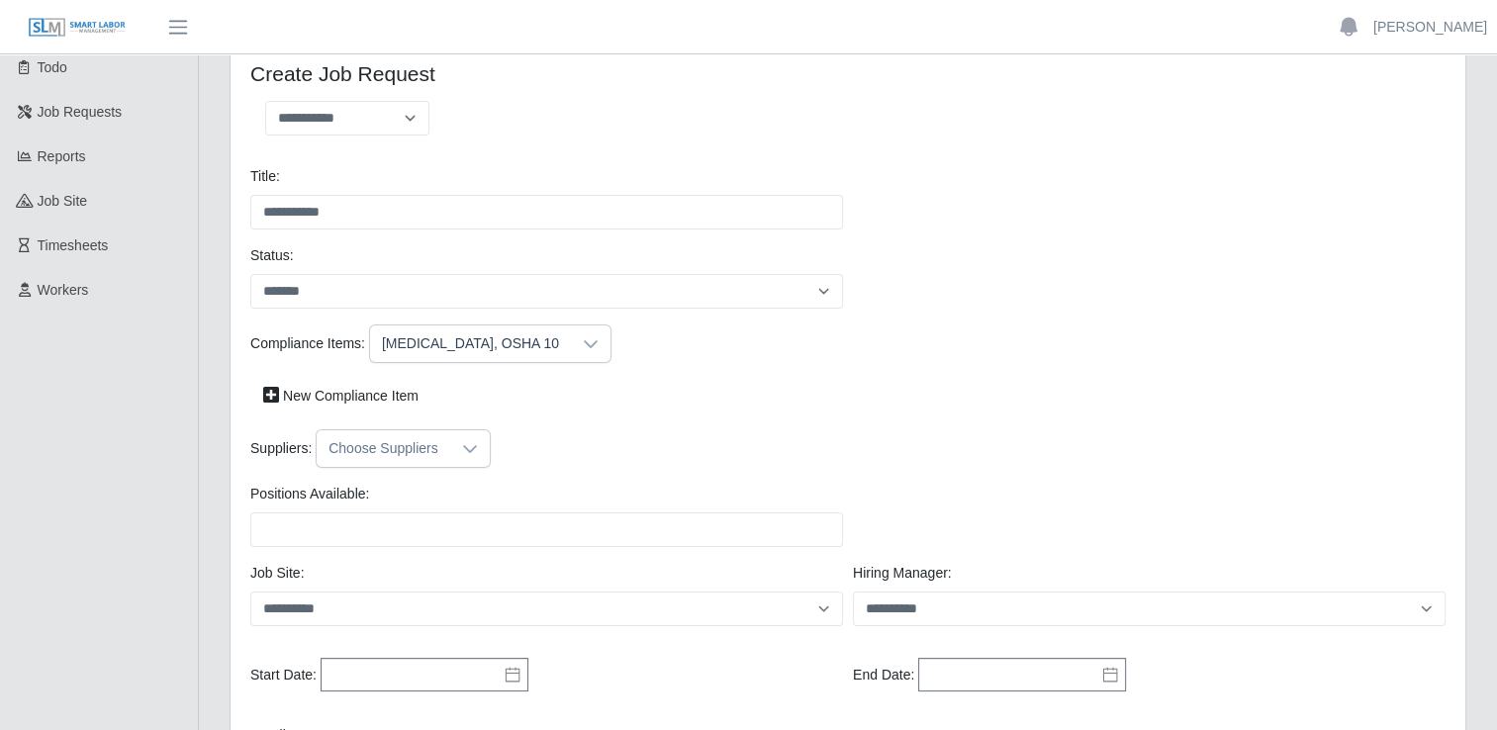
click at [514, 350] on div "Drug Screen, OSHA 10" at bounding box center [470, 344] width 201 height 37
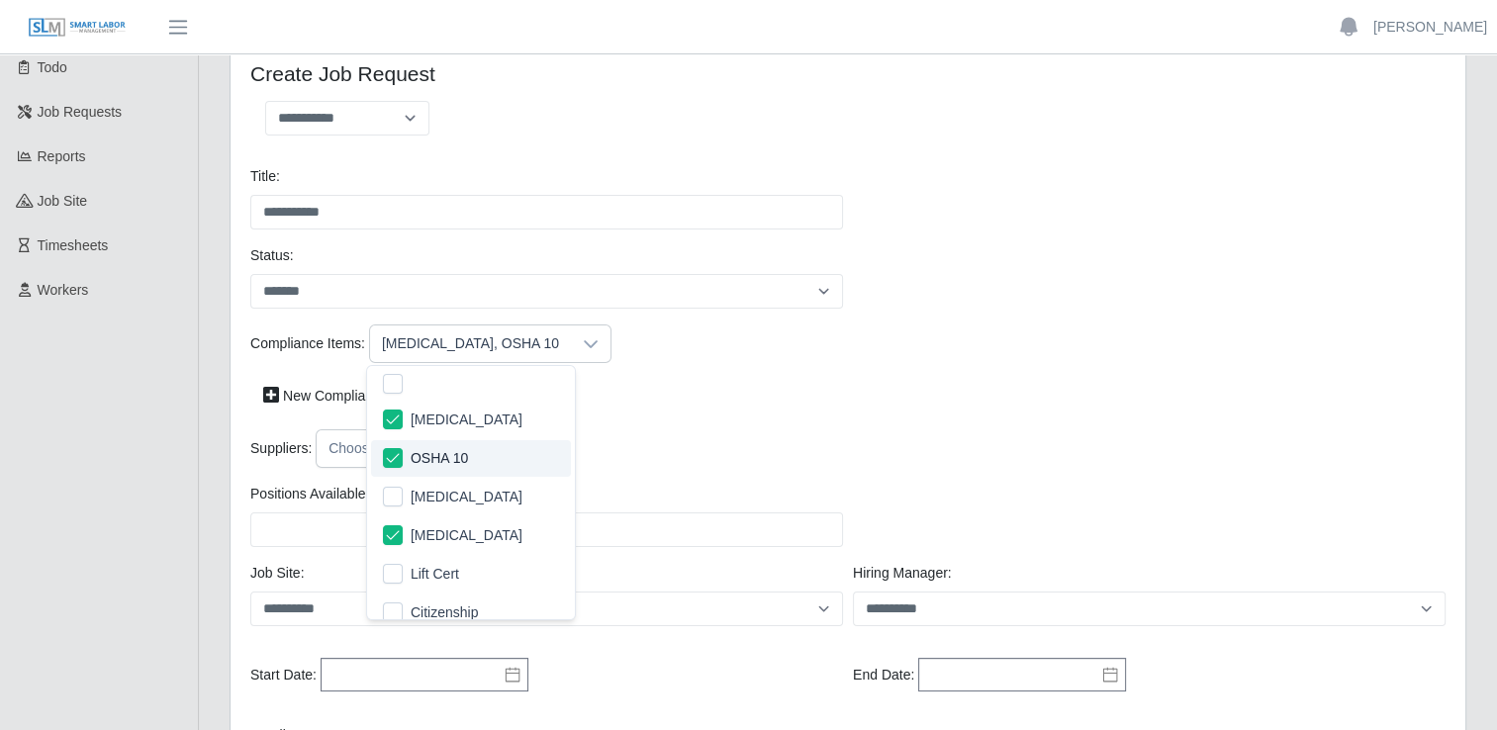
click at [645, 373] on div "Compliance Items: Drug Screen, OSHA 10 New Compliance Item" at bounding box center [847, 377] width 1205 height 105
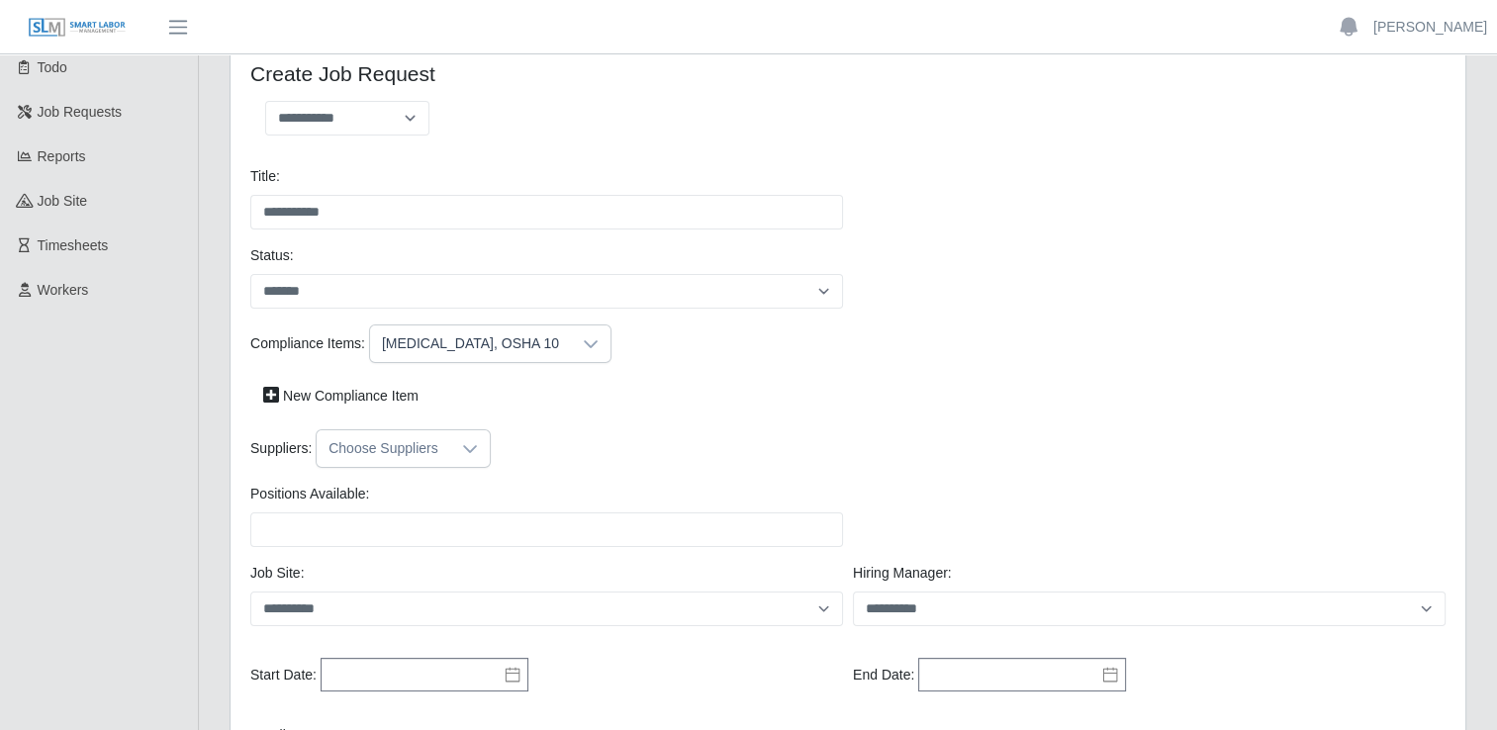
click at [470, 453] on icon at bounding box center [470, 449] width 16 height 16
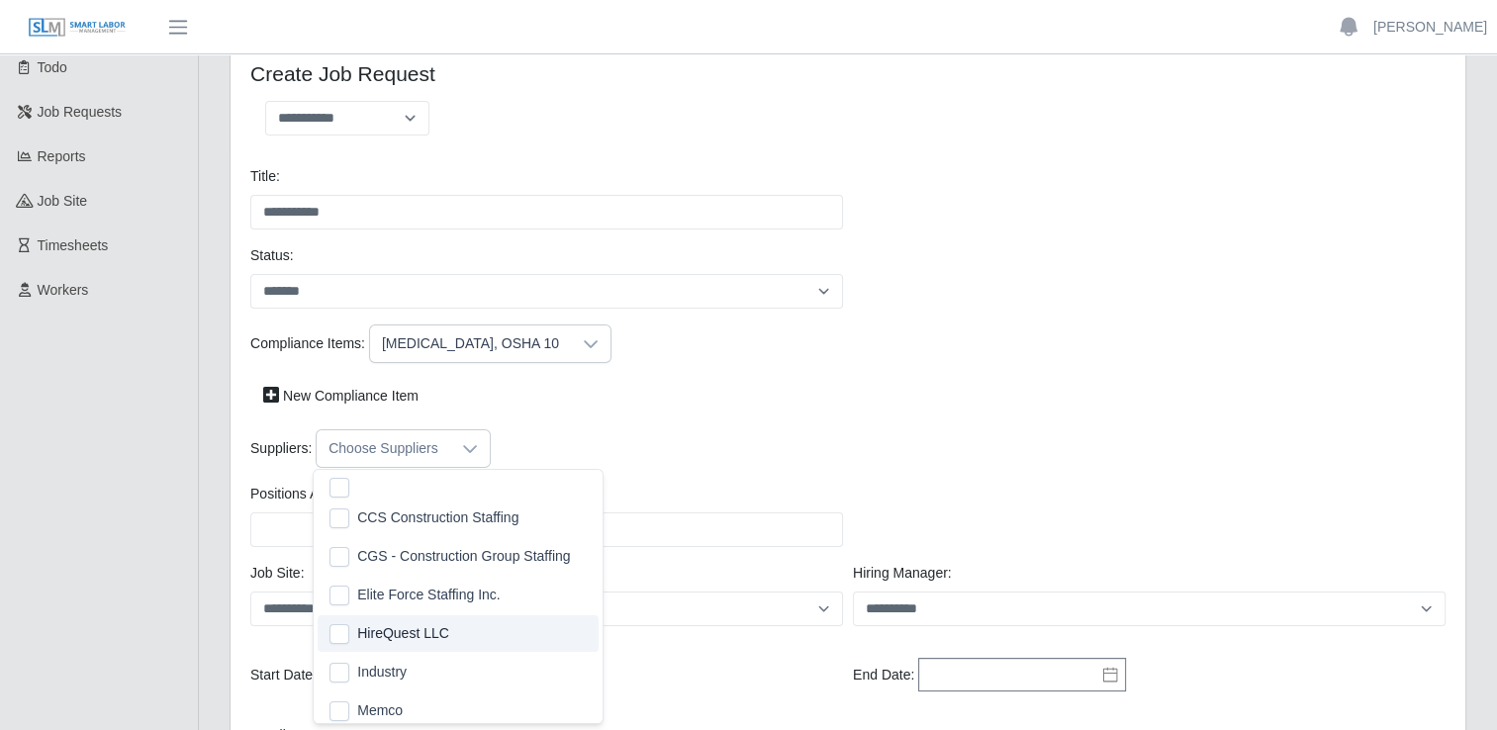
scroll to position [0, 0]
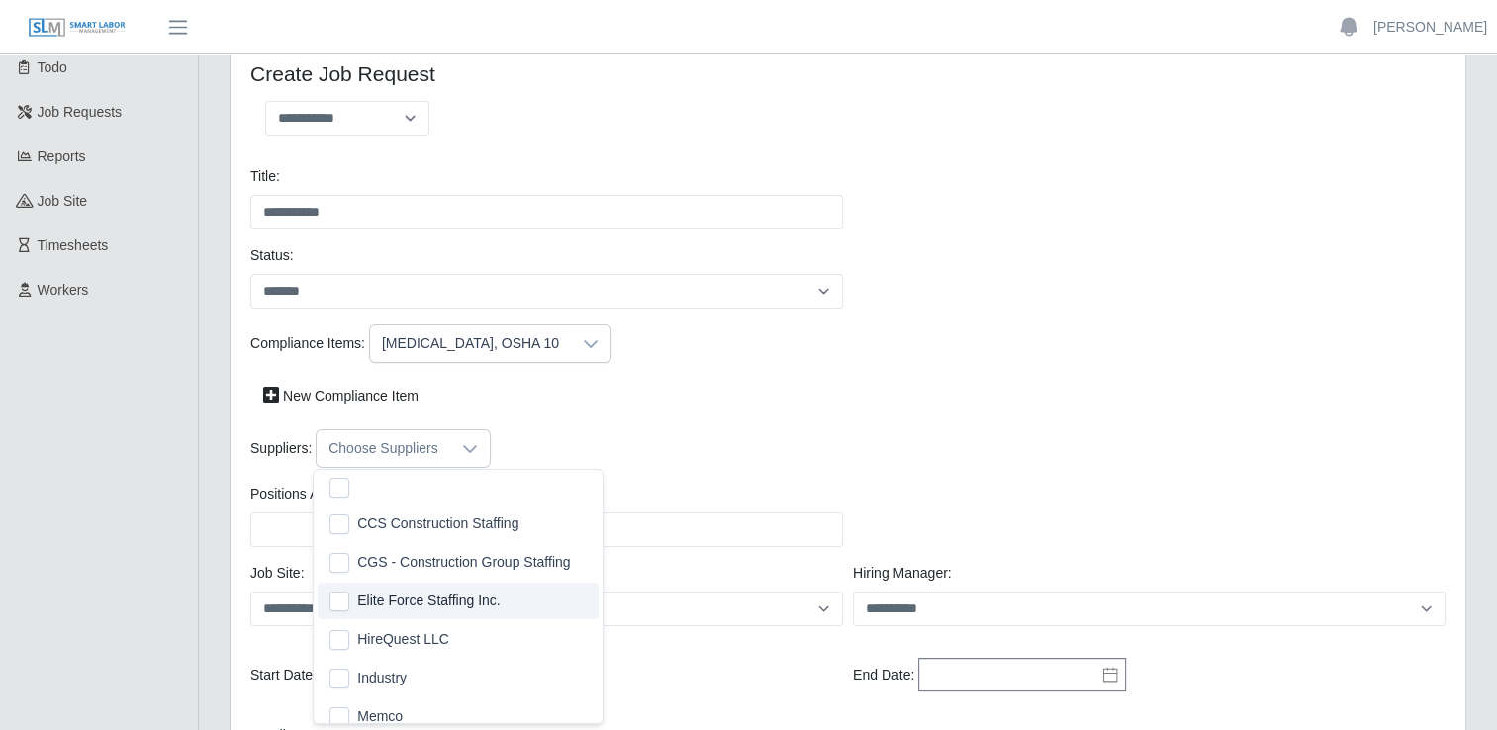
click at [447, 613] on li "Elite Force Staffing Inc." at bounding box center [458, 601] width 281 height 37
click at [439, 653] on li "HireQuest LLC" at bounding box center [458, 639] width 281 height 37
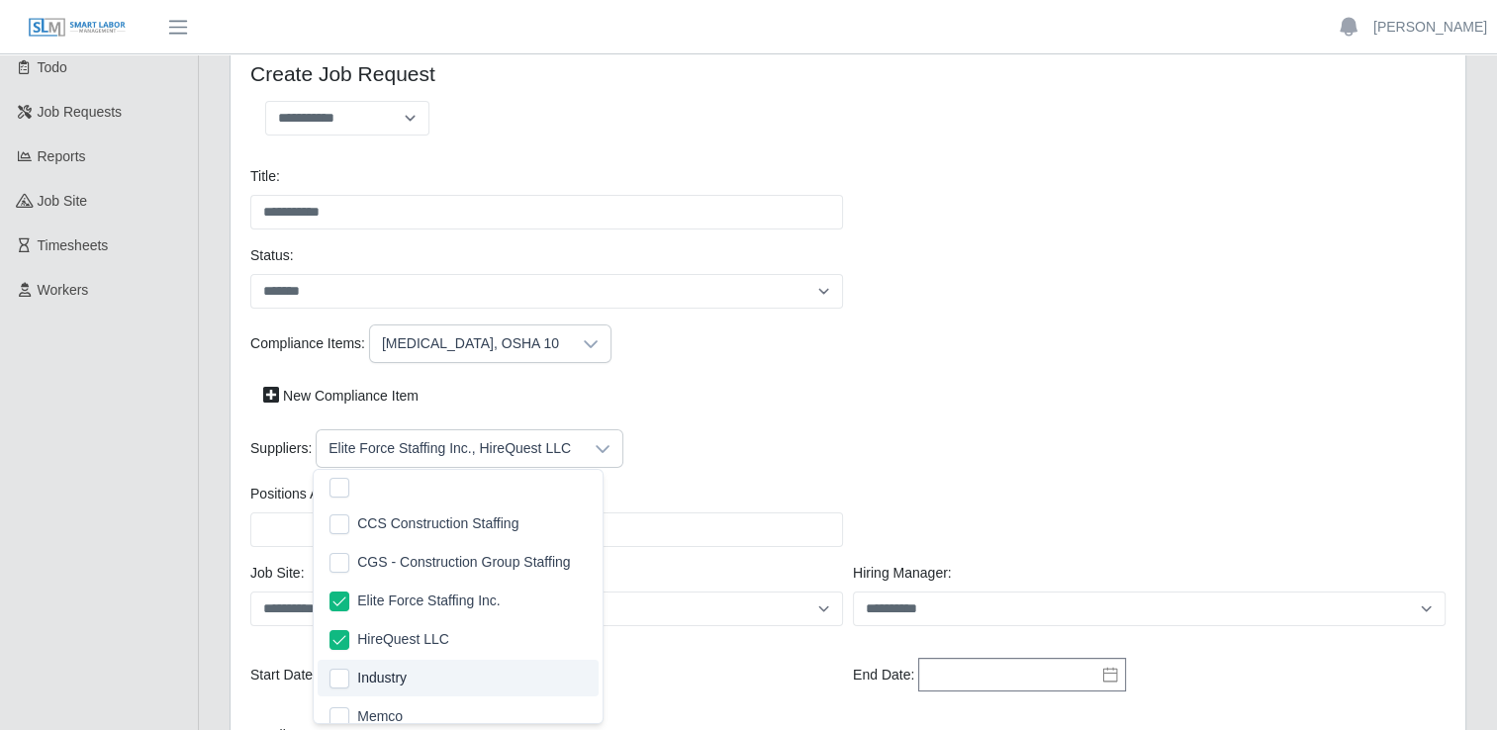
click at [422, 678] on li "Industry" at bounding box center [458, 678] width 281 height 37
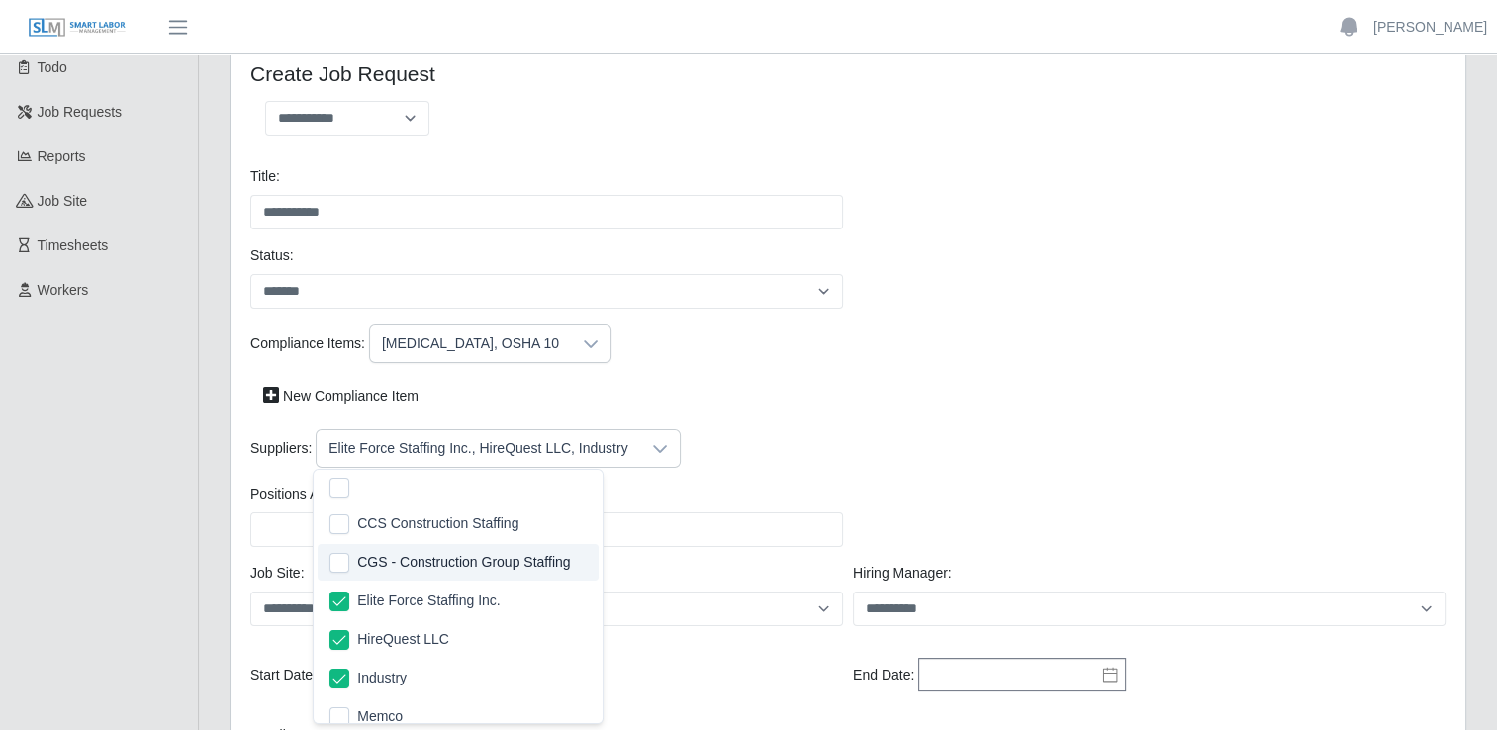
click at [735, 399] on div "New Compliance Item" at bounding box center [847, 396] width 1205 height 35
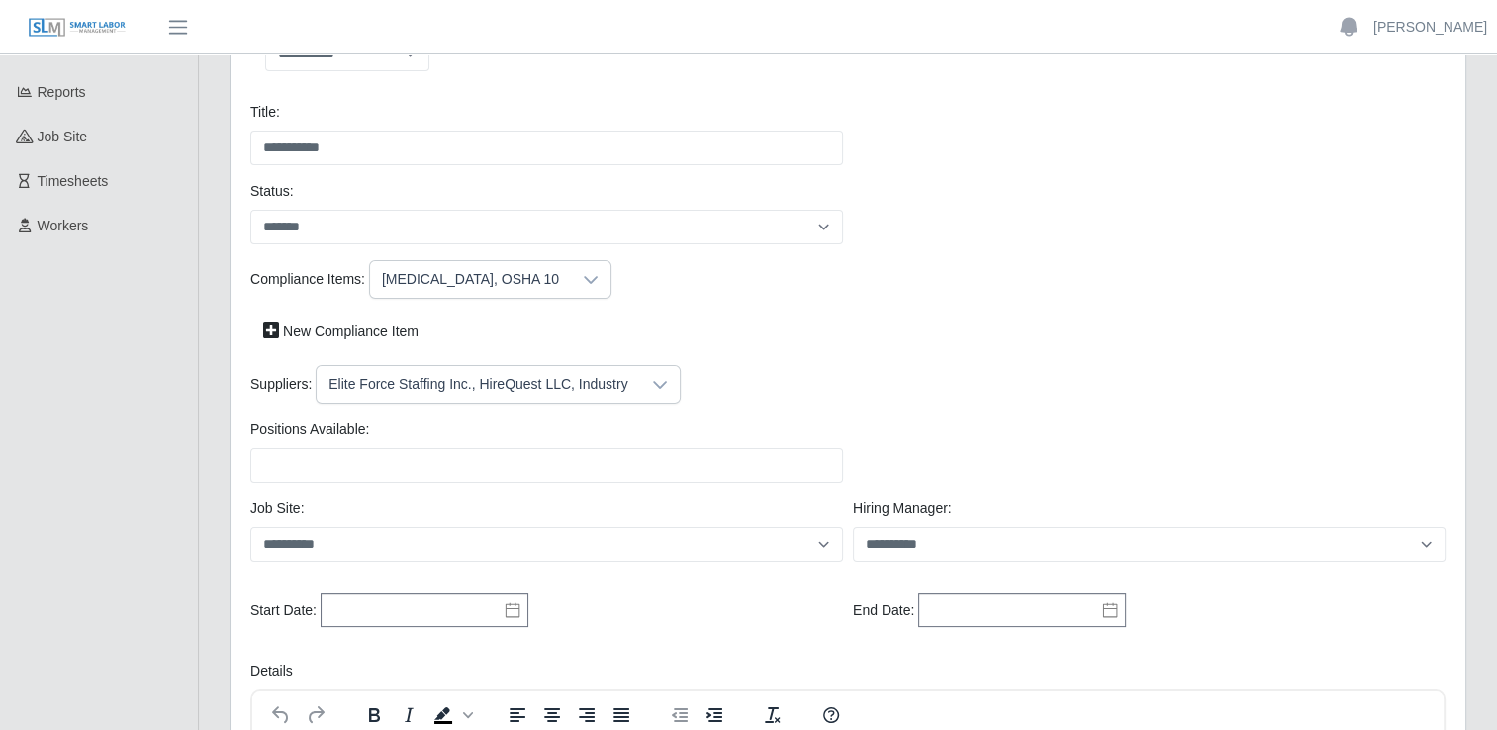
scroll to position [198, 0]
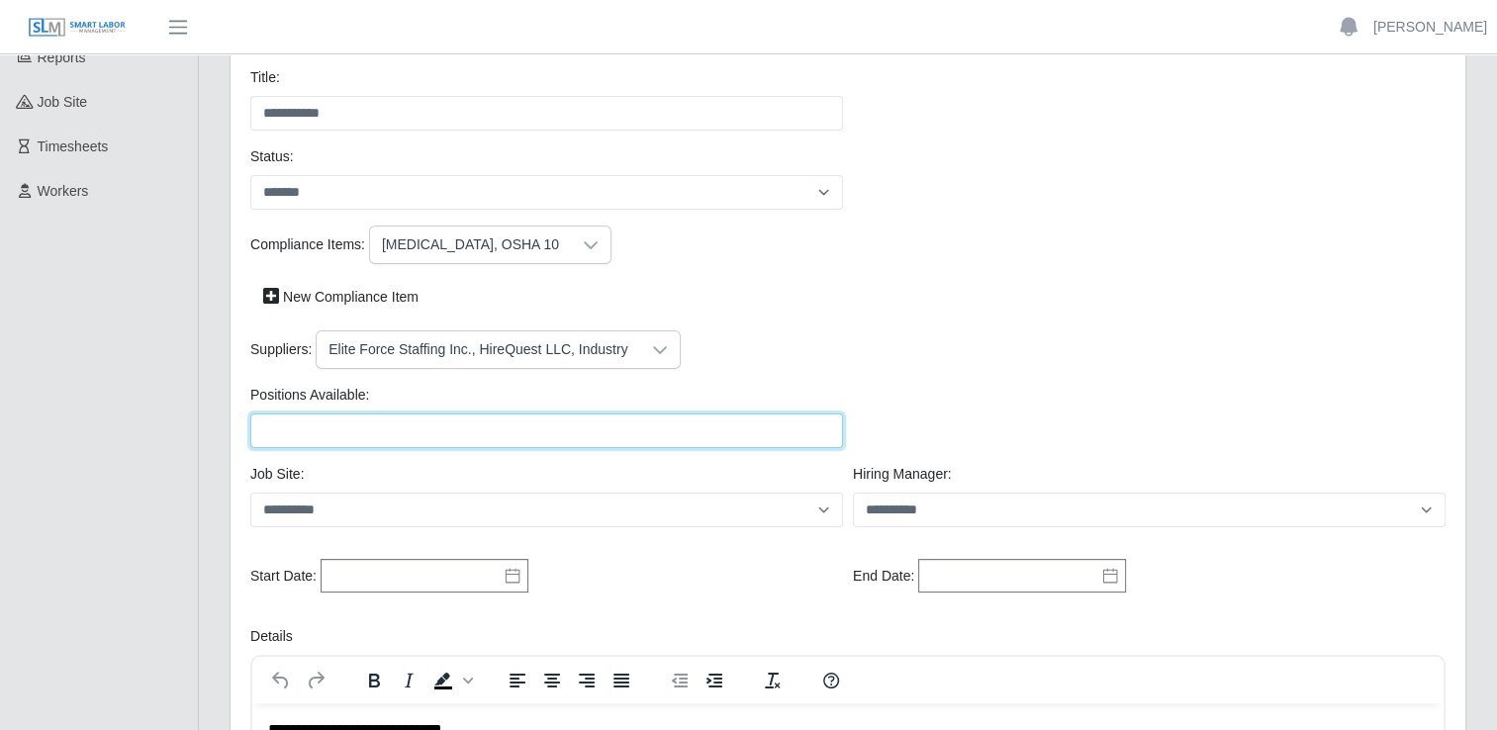
click at [517, 430] on input "Positions Available:" at bounding box center [546, 431] width 593 height 35
type input "**"
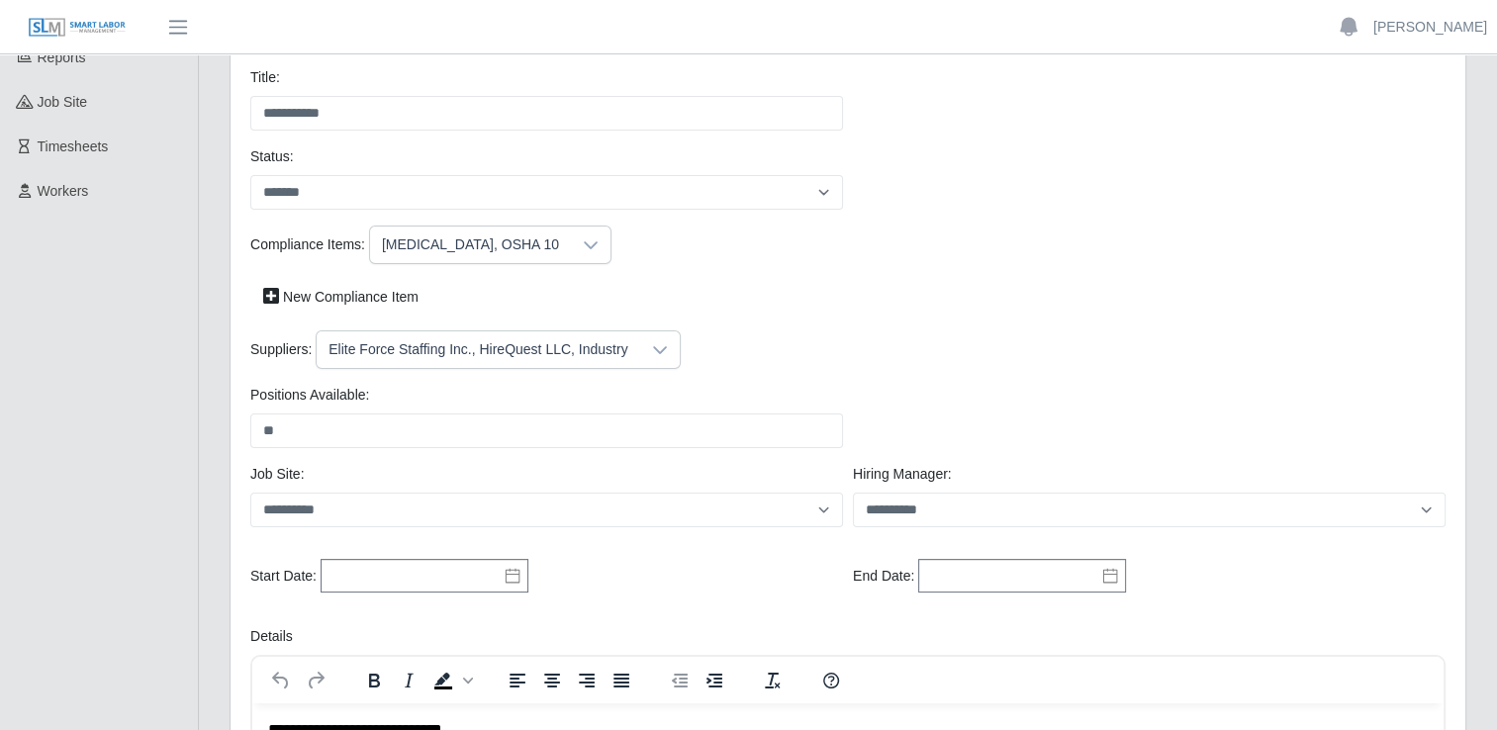
click at [592, 570] on div "Start Date: Please provide a valid start date." at bounding box center [546, 577] width 603 height 36
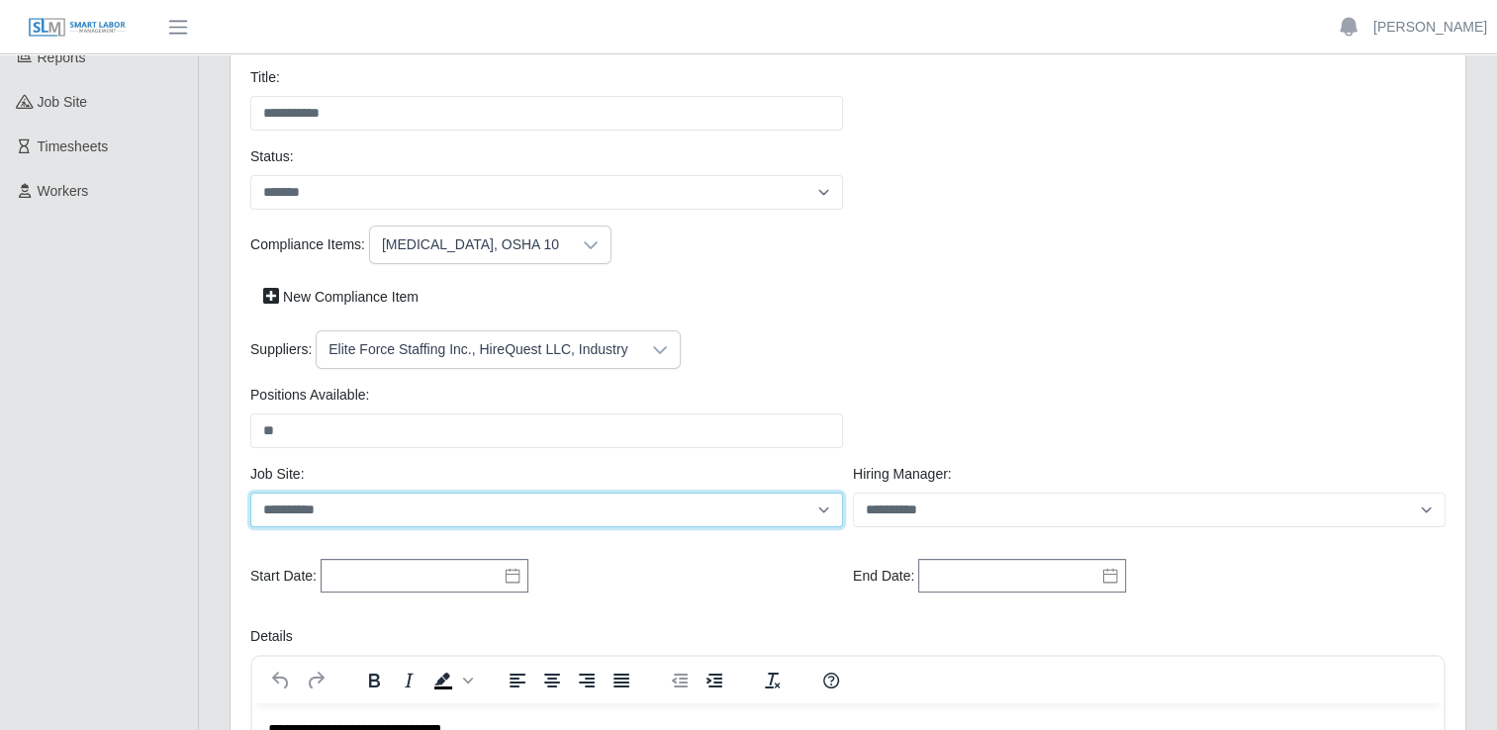
click at [486, 515] on select "**********" at bounding box center [546, 510] width 593 height 35
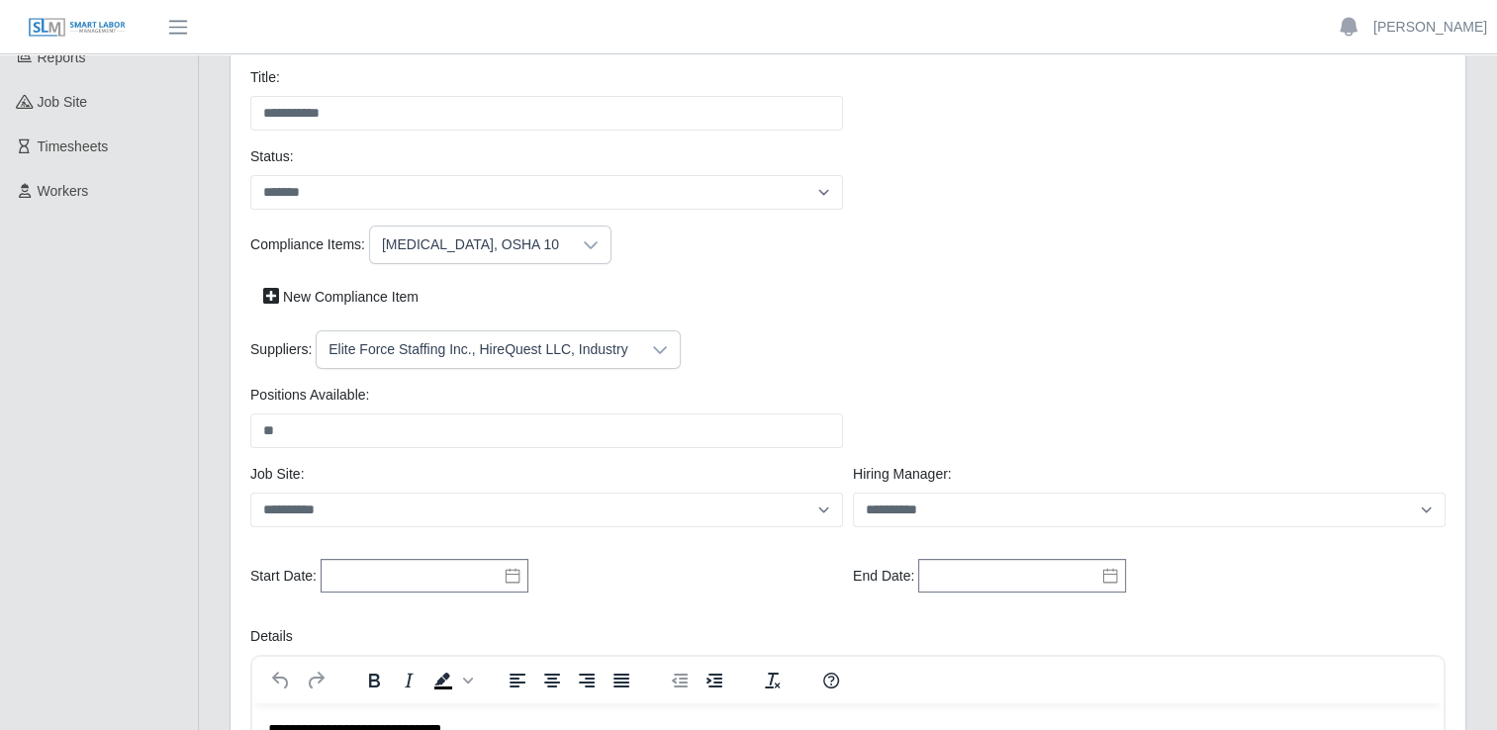
click at [907, 236] on div "Compliance Items: Drug Screen, OSHA 10" at bounding box center [847, 245] width 1205 height 39
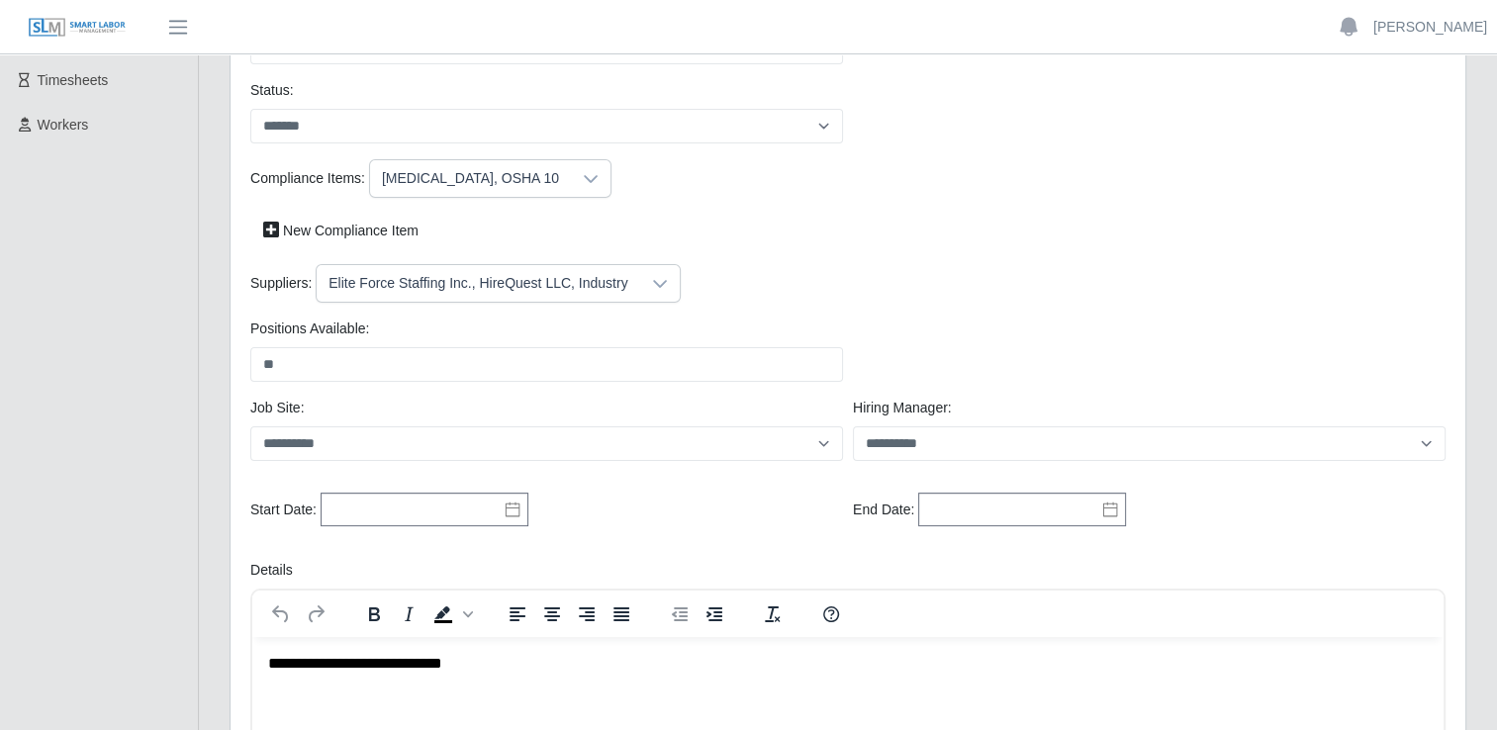
scroll to position [297, 0]
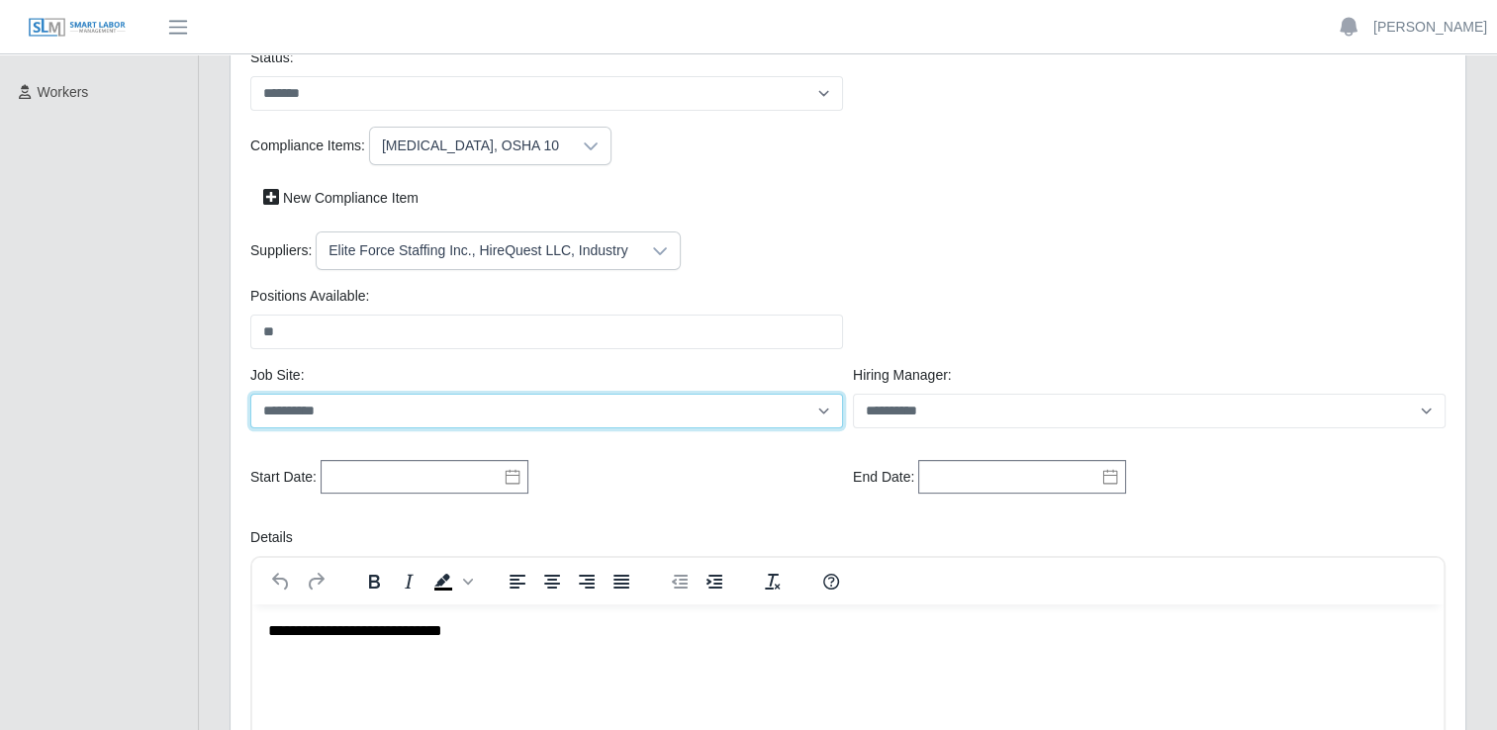
click at [709, 422] on select "**********" at bounding box center [546, 411] width 593 height 35
select select "***"
click at [250, 394] on select "**********" at bounding box center [546, 411] width 593 height 35
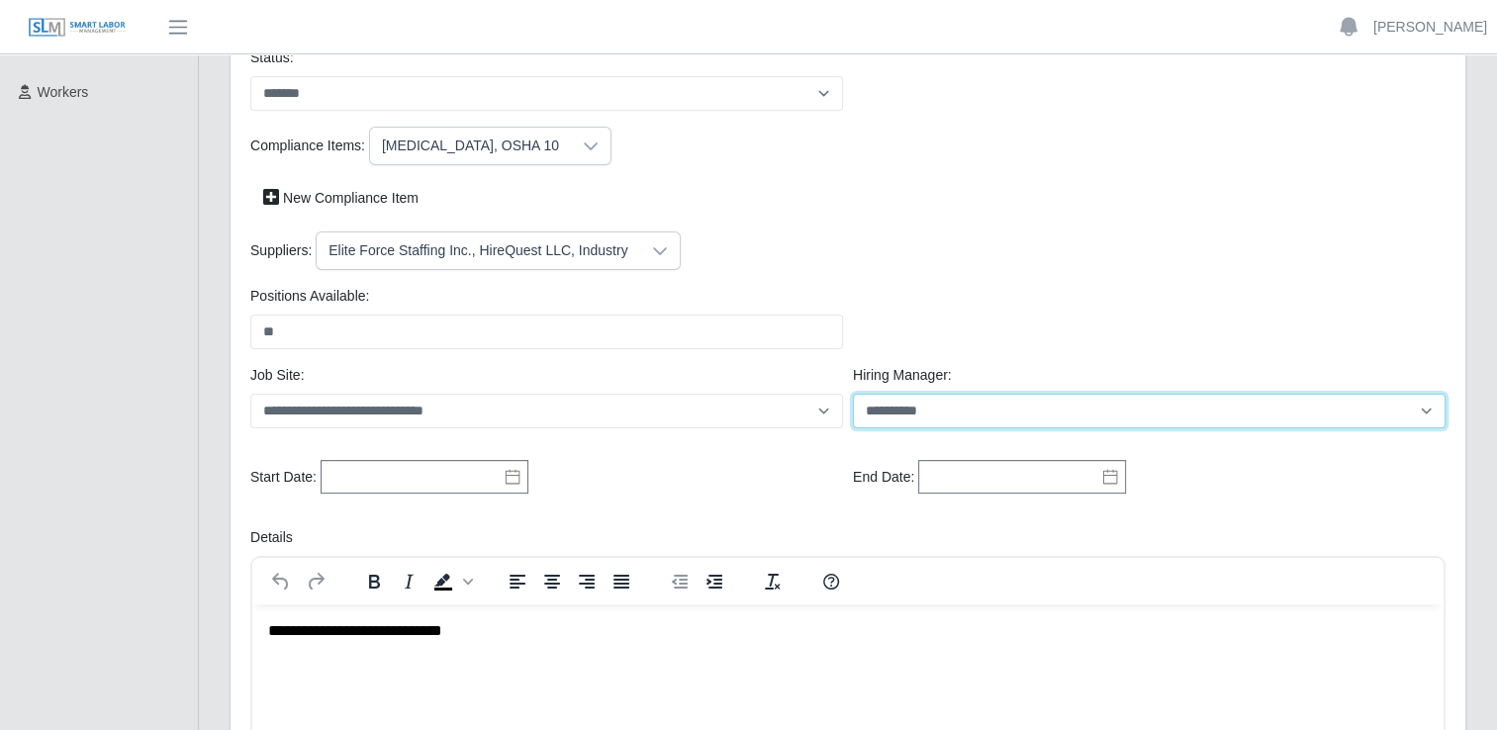
click at [912, 400] on select "**********" at bounding box center [1149, 411] width 593 height 35
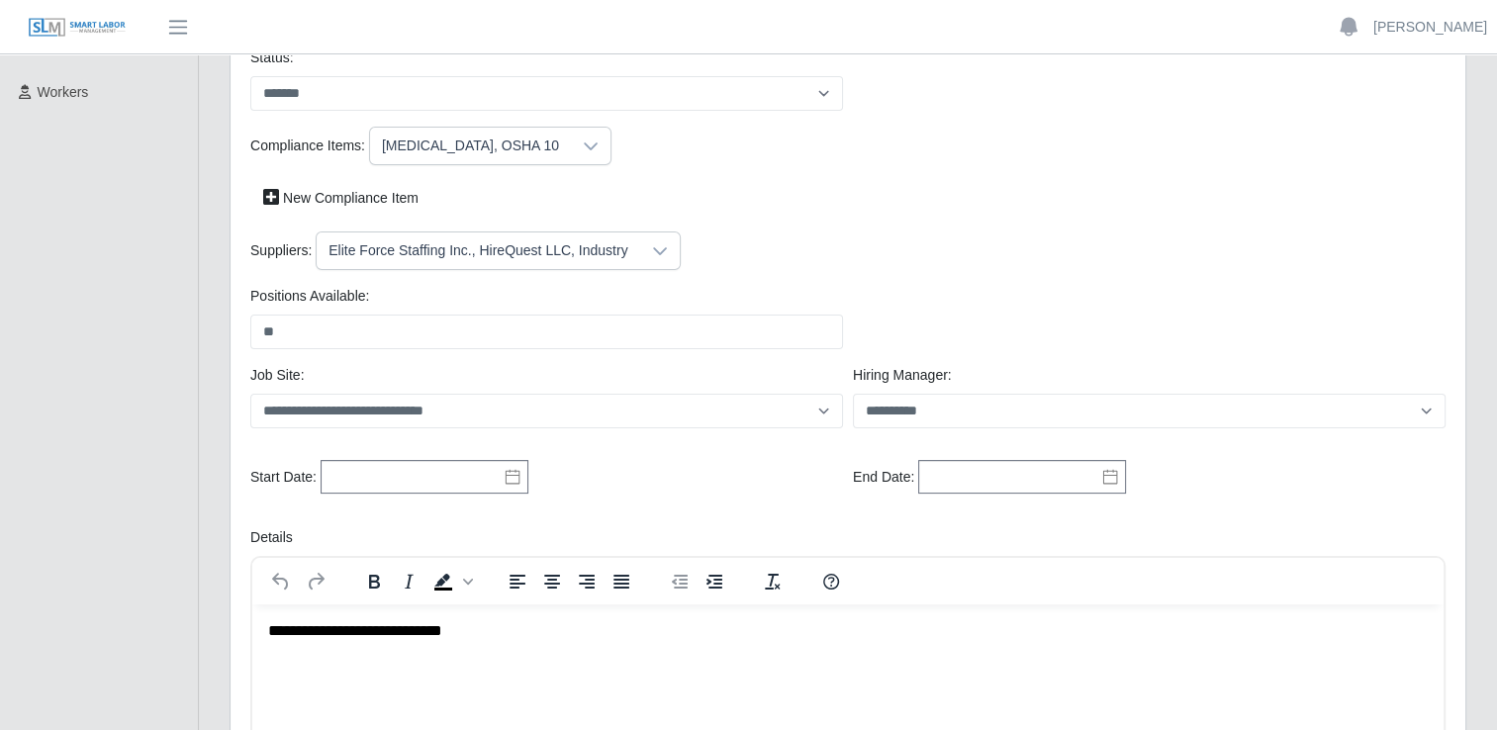
click at [830, 275] on div "Suppliers: Elite Force Staffing Inc., HireQuest LLC, Industry" at bounding box center [847, 259] width 1205 height 54
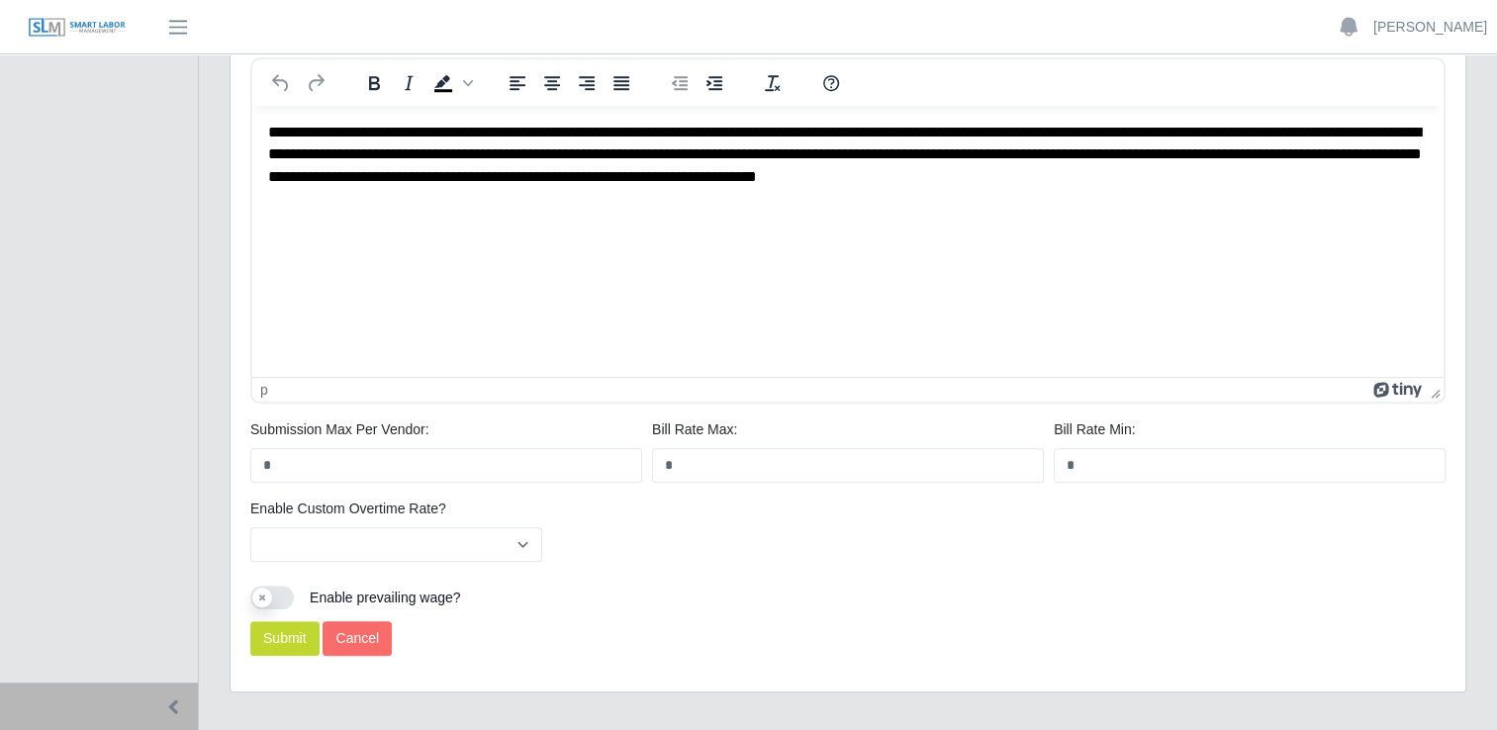
scroll to position [1188, 0]
click at [663, 547] on div "Enable Custom Overtime Rate? *** ** Please provide a valid hiring manager." at bounding box center [847, 537] width 1205 height 79
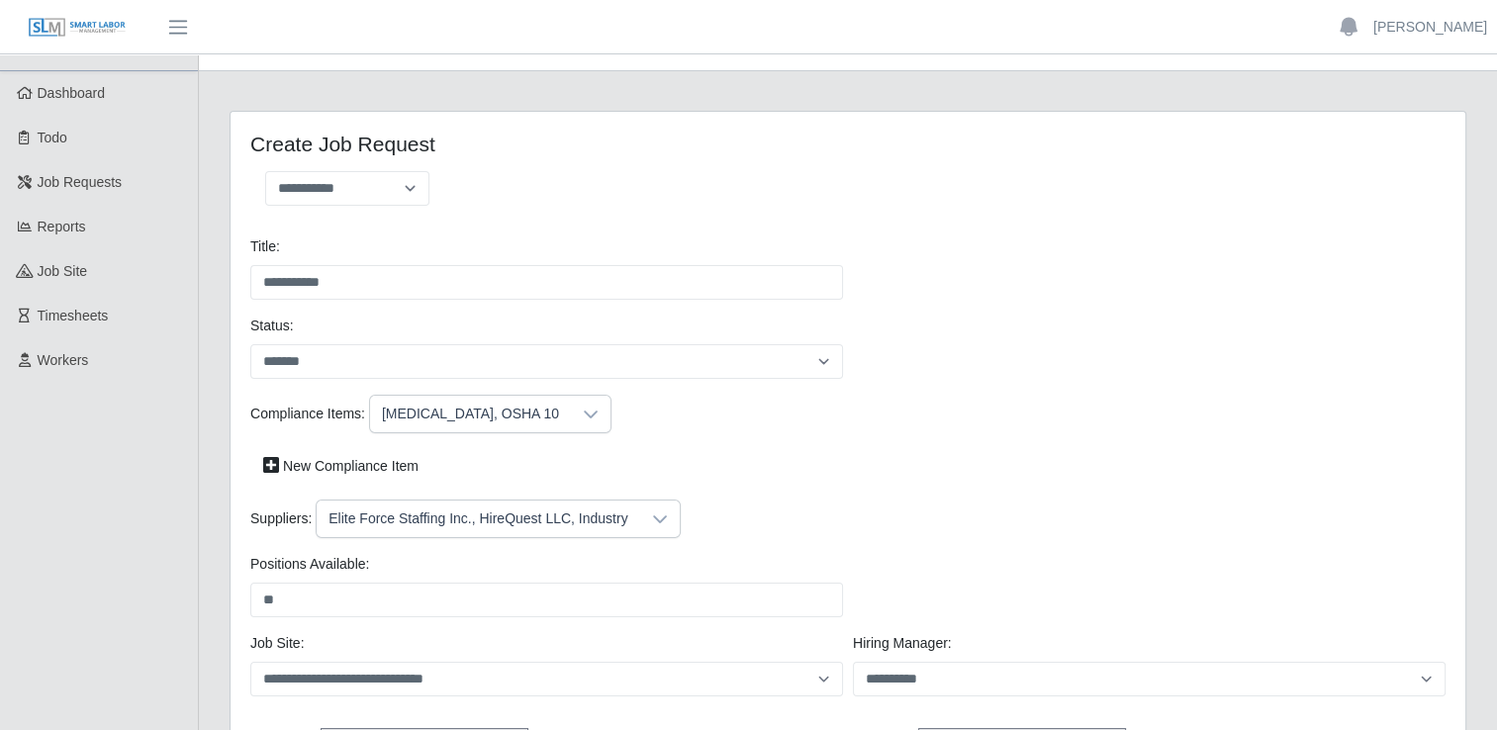
scroll to position [0, 0]
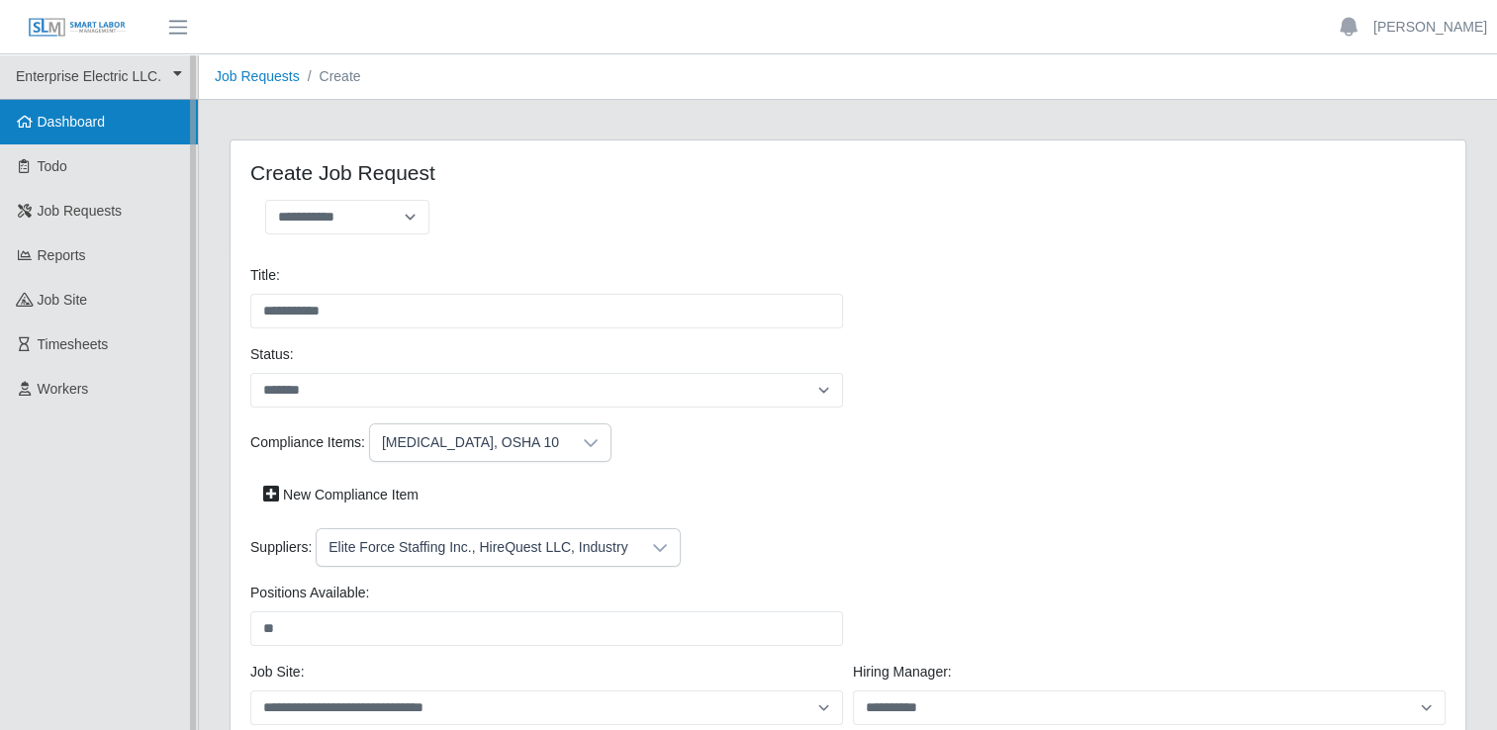
click at [119, 133] on link "Dashboard" at bounding box center [99, 122] width 198 height 45
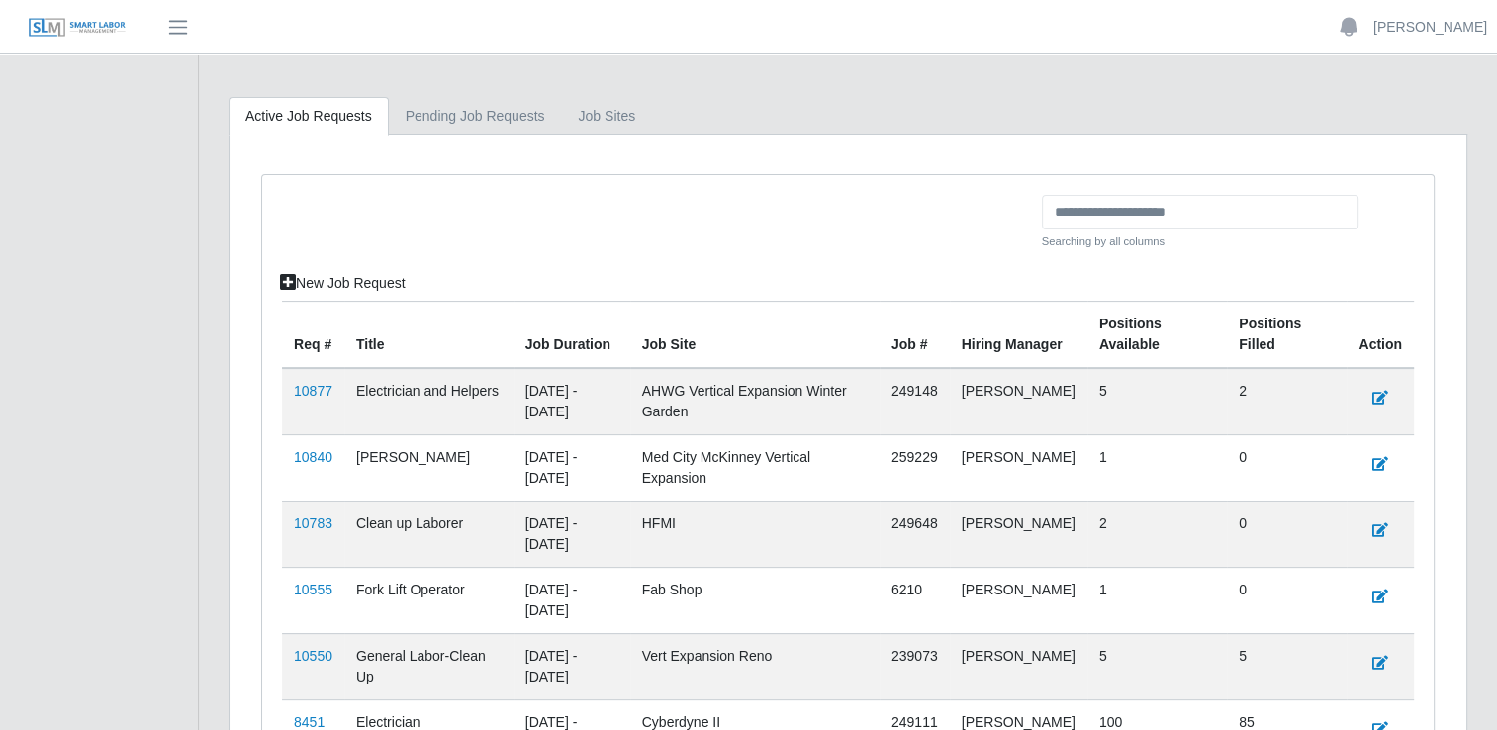
scroll to position [495, 0]
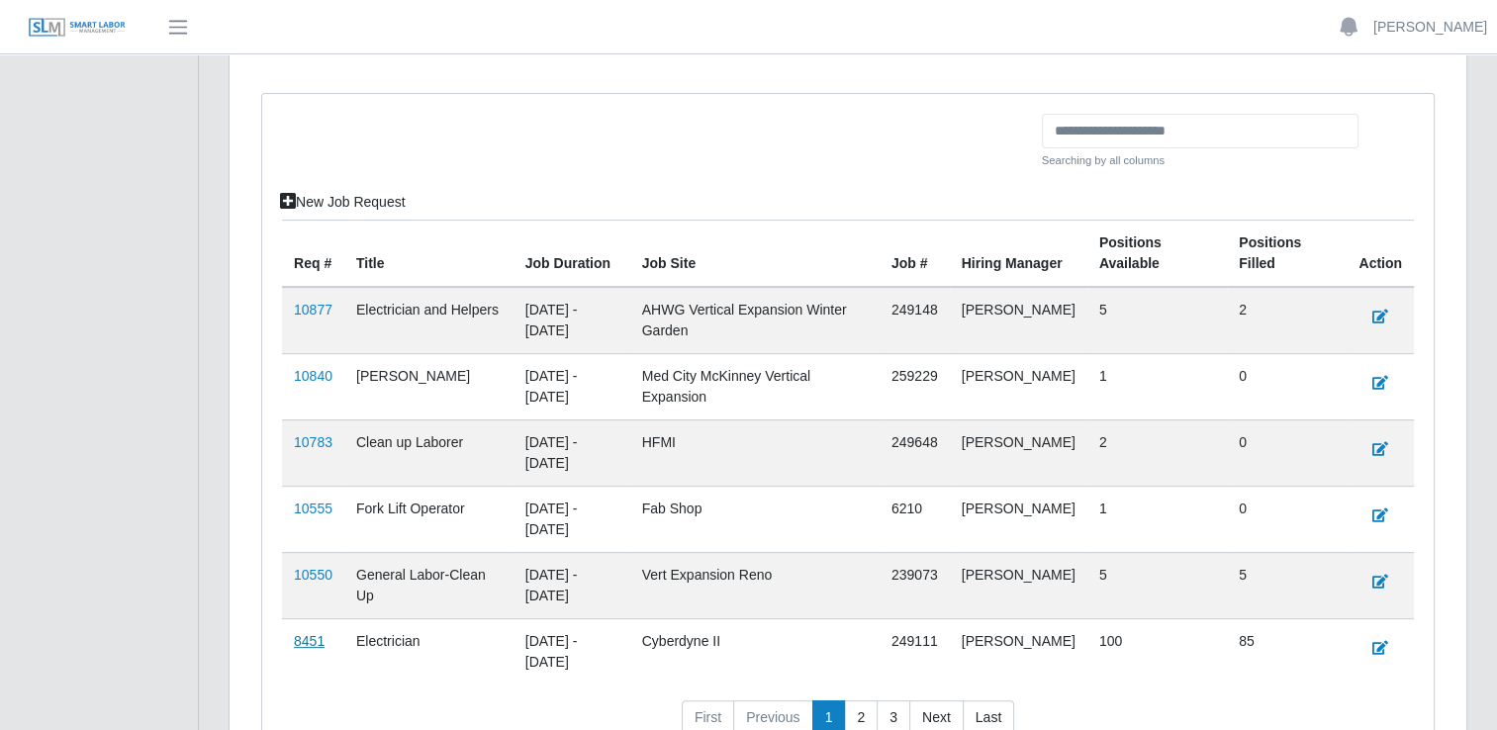
click at [307, 644] on link "8451" at bounding box center [309, 641] width 31 height 16
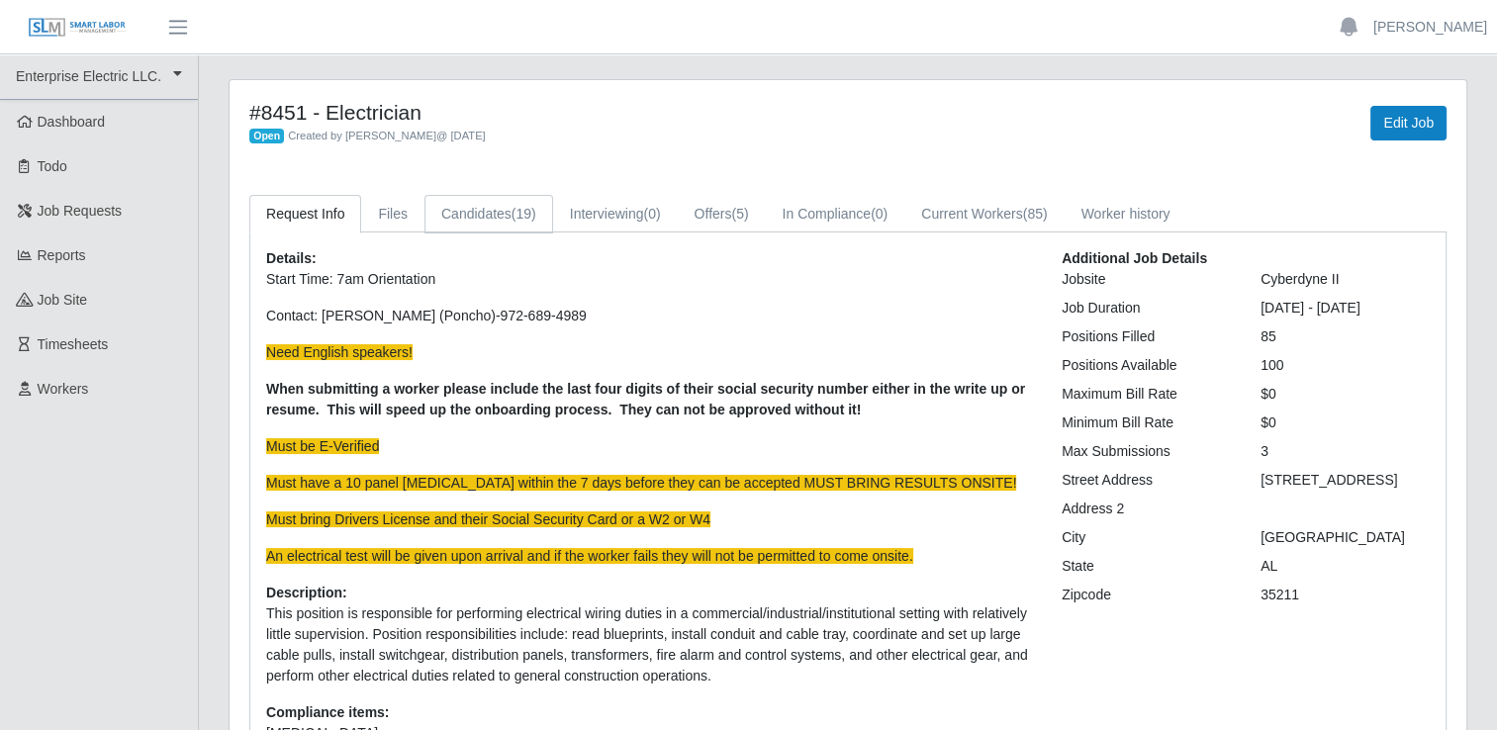
click at [483, 225] on link "Candidates (19)" at bounding box center [489, 214] width 129 height 39
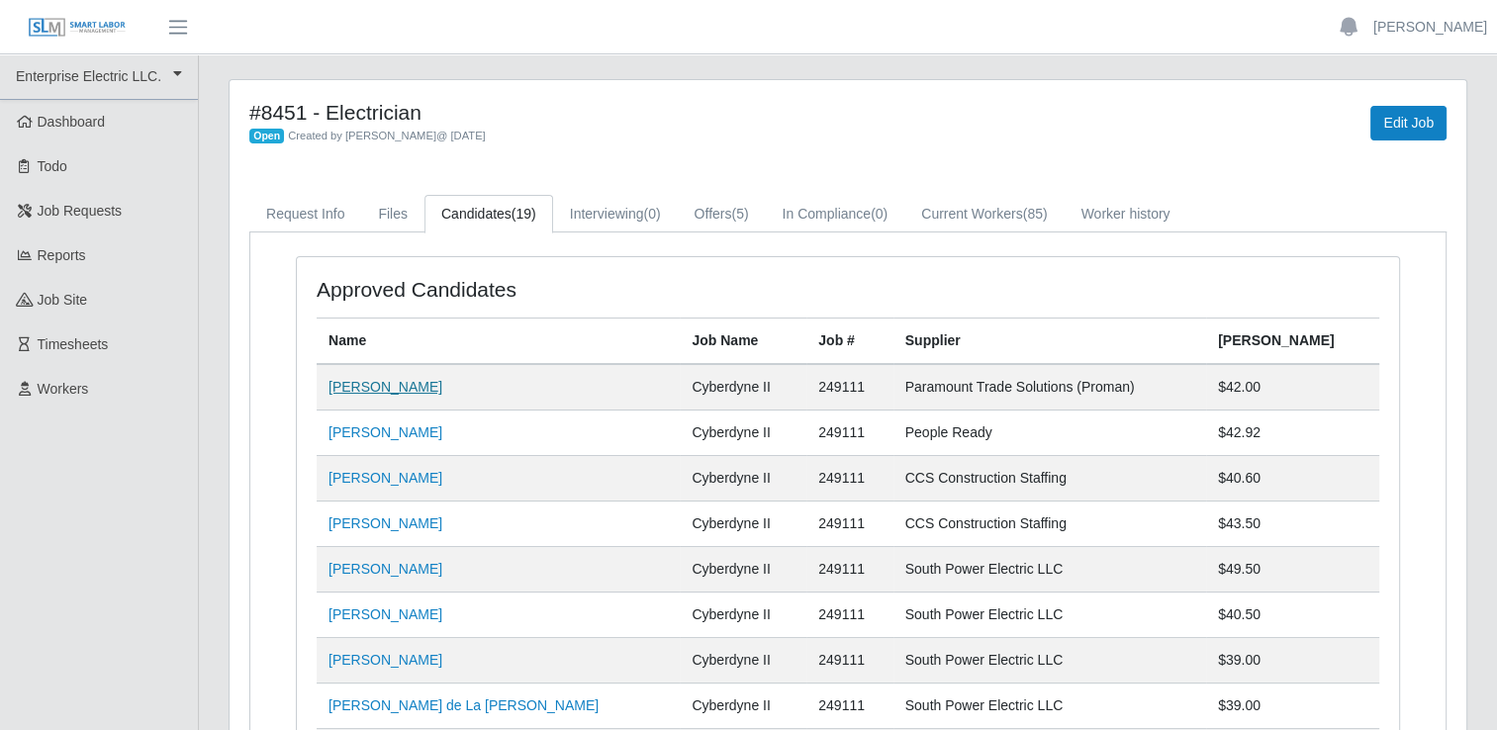
click at [424, 390] on link "Denzel O Mitchell" at bounding box center [386, 387] width 114 height 16
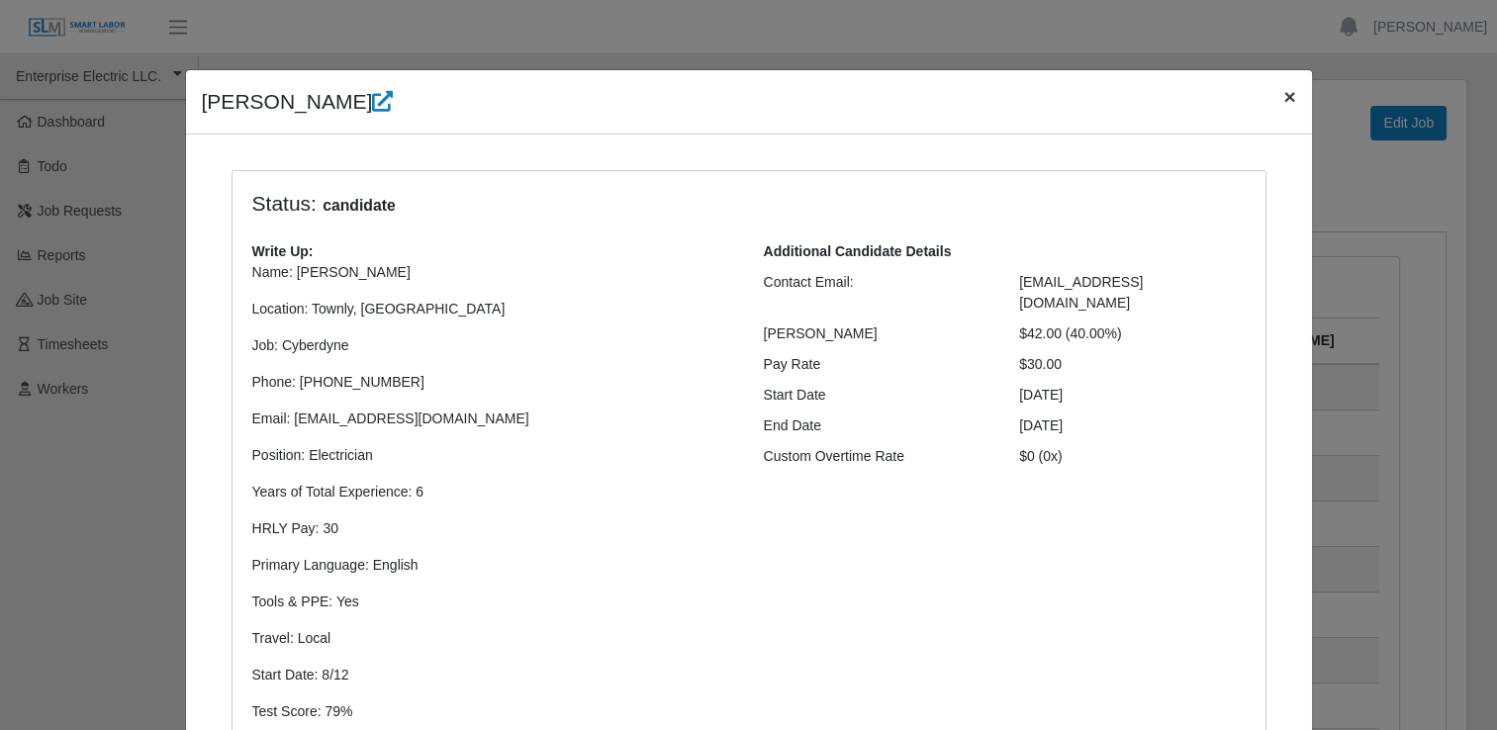
click at [1284, 101] on span "×" at bounding box center [1290, 96] width 12 height 23
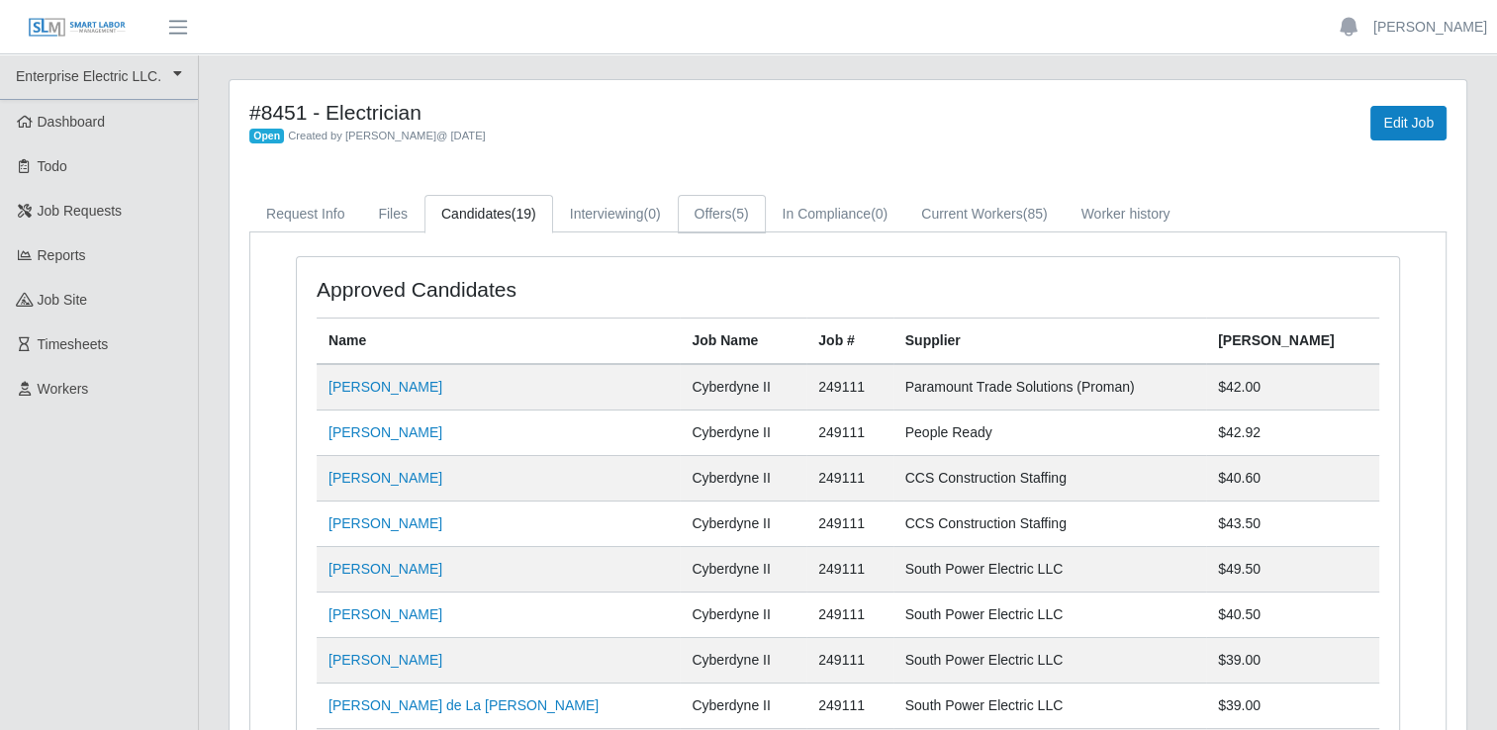
click at [708, 217] on link "Offers (5)" at bounding box center [722, 214] width 88 height 39
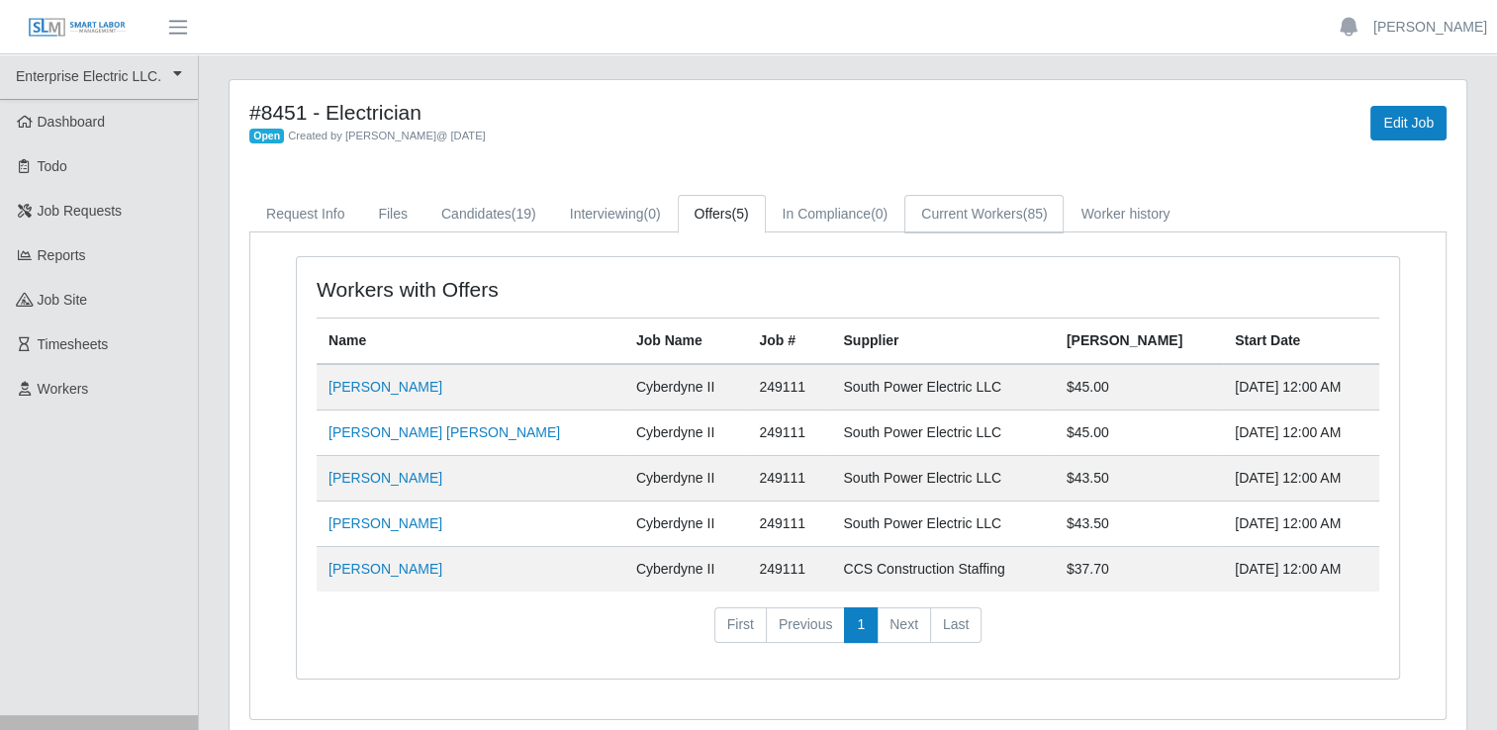
click at [956, 208] on link "Current Workers (85)" at bounding box center [984, 214] width 159 height 39
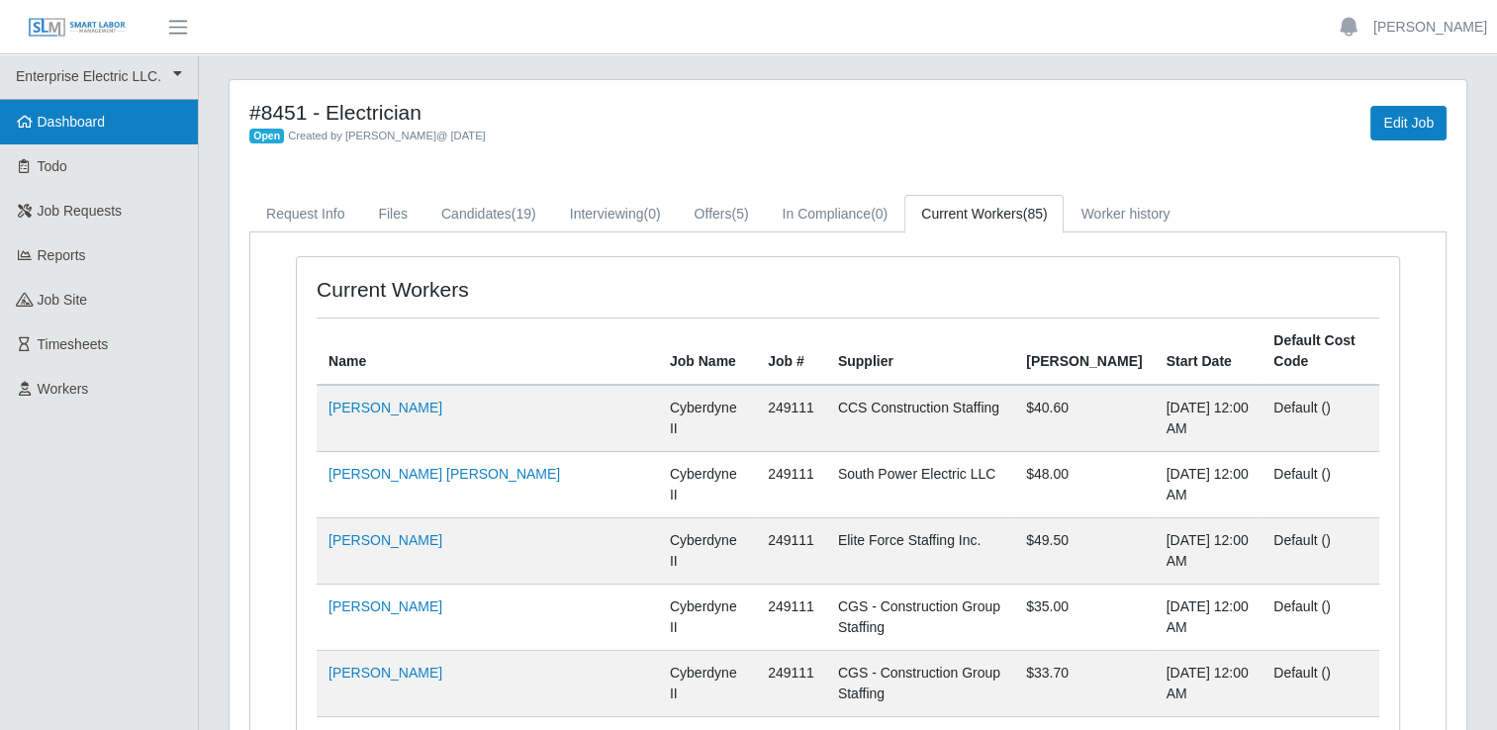
click at [67, 125] on span "Dashboard" at bounding box center [72, 122] width 68 height 16
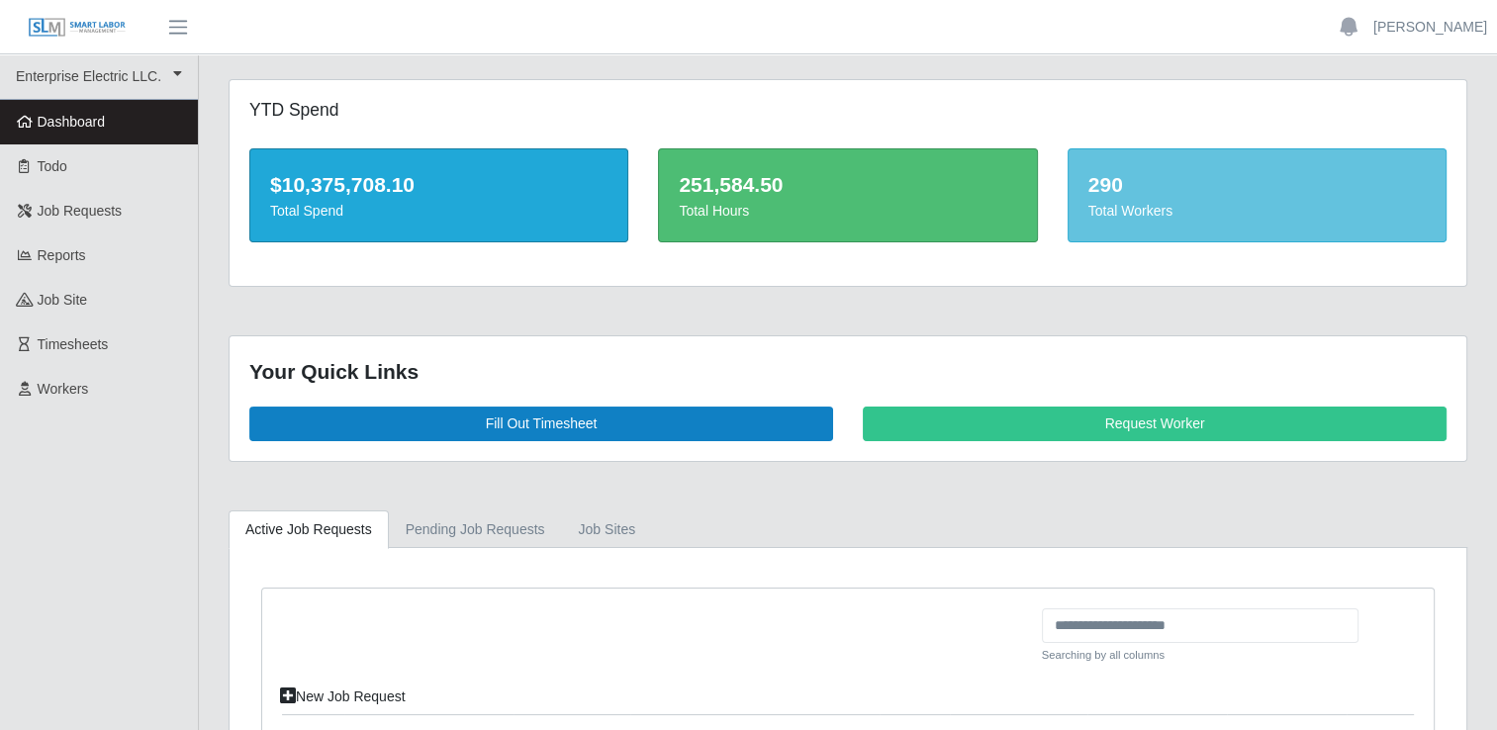
click at [843, 516] on ul "Active Job Requests Pending Job Requests job sites" at bounding box center [848, 530] width 1239 height 38
